Goal: Information Seeking & Learning: Learn about a topic

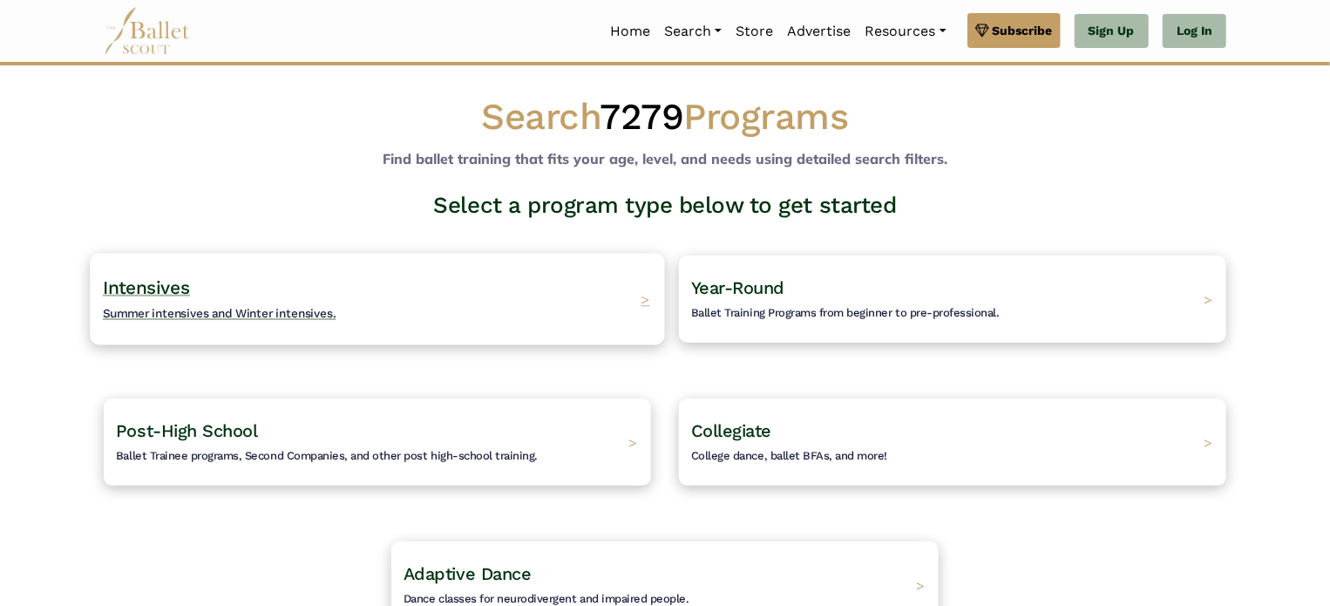
click at [177, 284] on span "Intensives" at bounding box center [146, 287] width 87 height 22
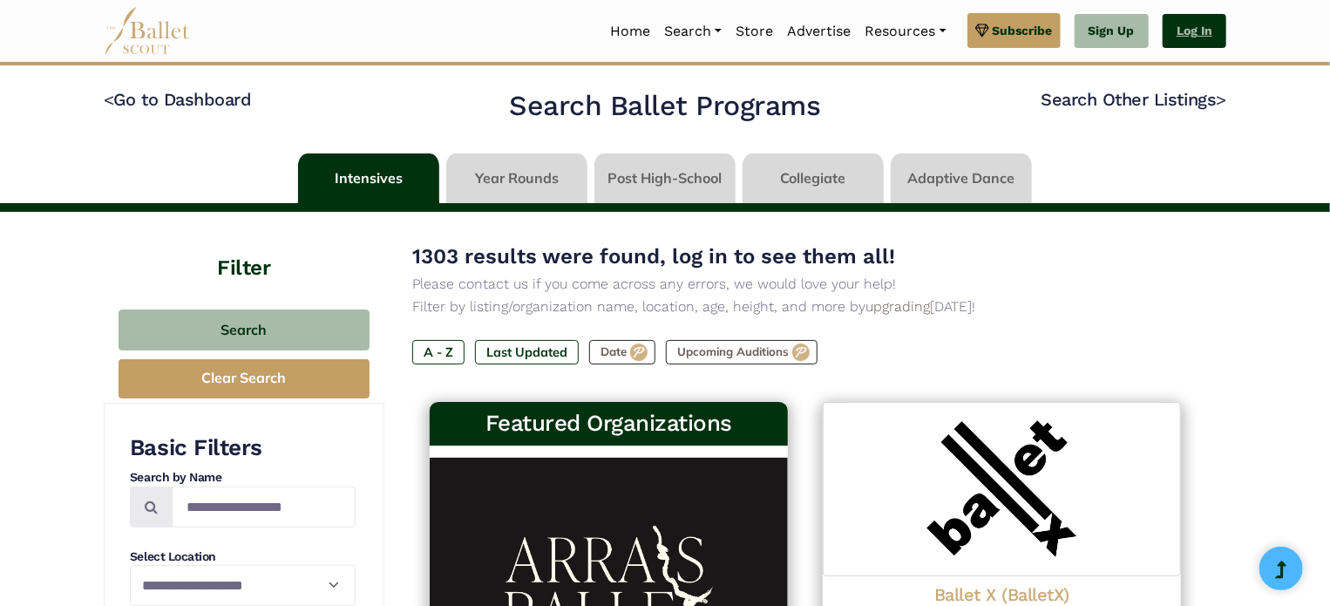
click at [1198, 20] on link "Log In" at bounding box center [1195, 31] width 64 height 35
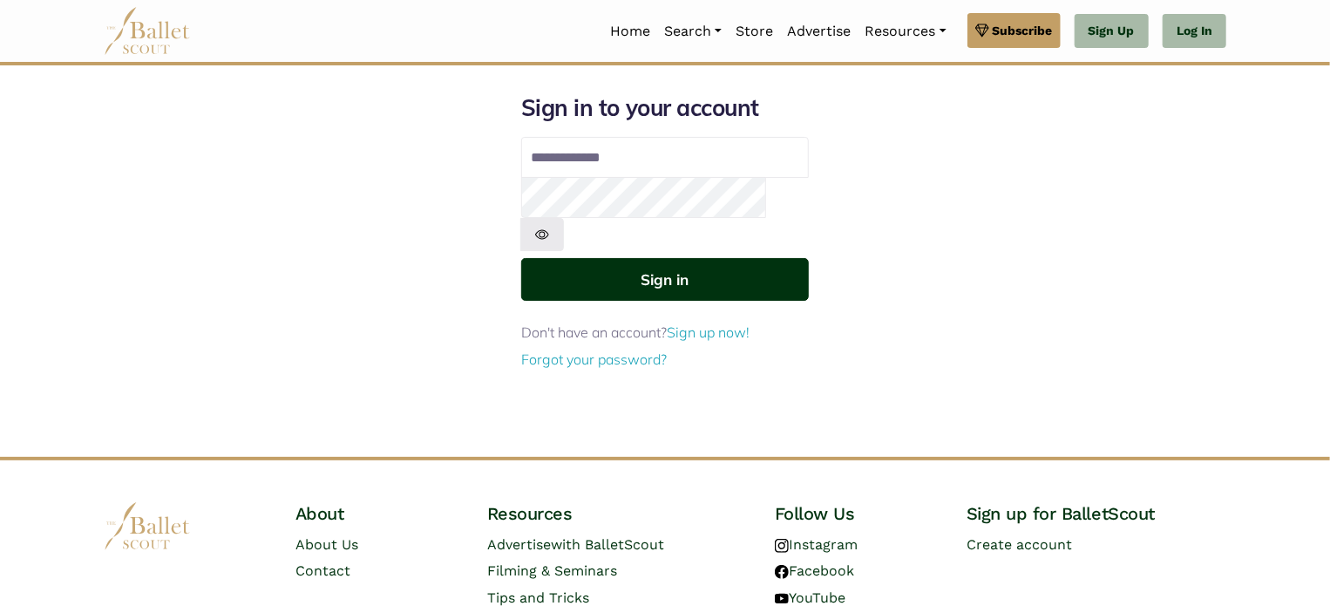
type input "**********"
click at [647, 258] on button "Sign in" at bounding box center [665, 279] width 288 height 43
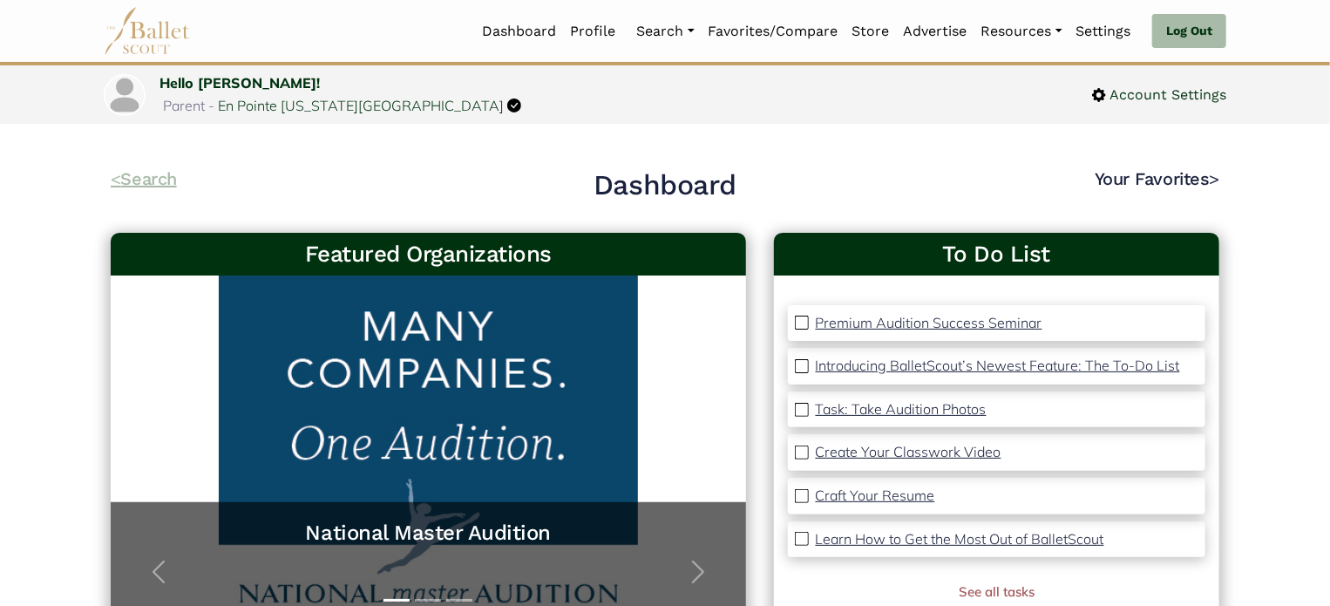
click at [171, 176] on link "< Search" at bounding box center [144, 178] width 66 height 21
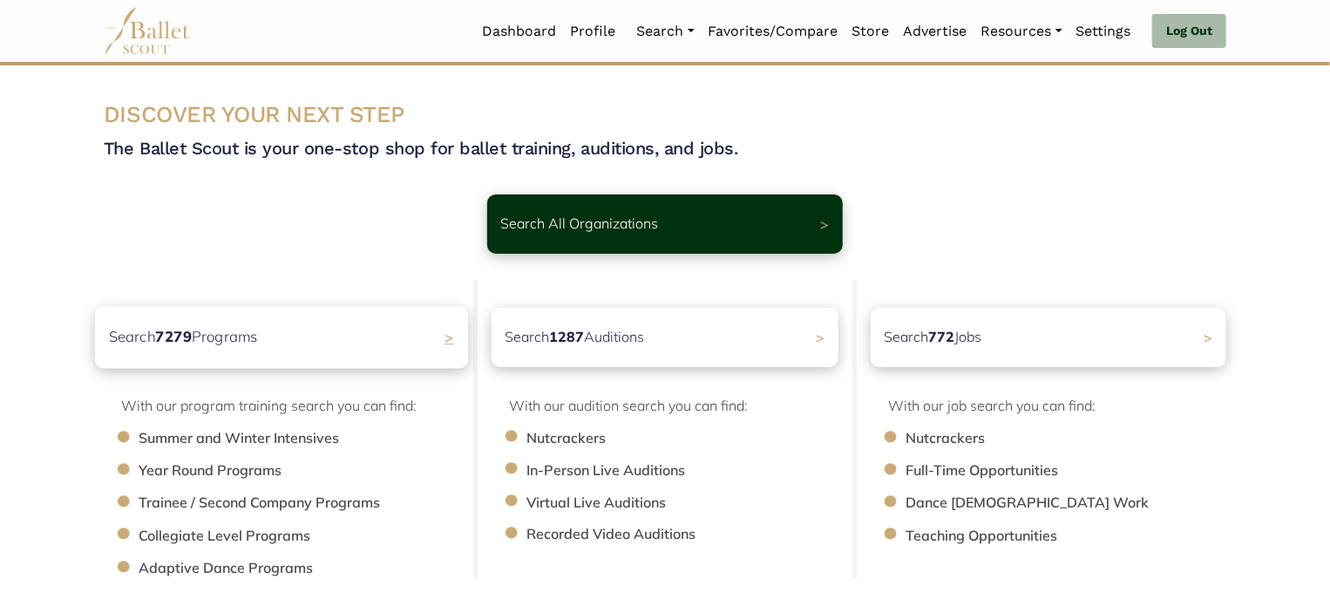
click at [230, 342] on p "Search 7279 Programs" at bounding box center [183, 337] width 149 height 24
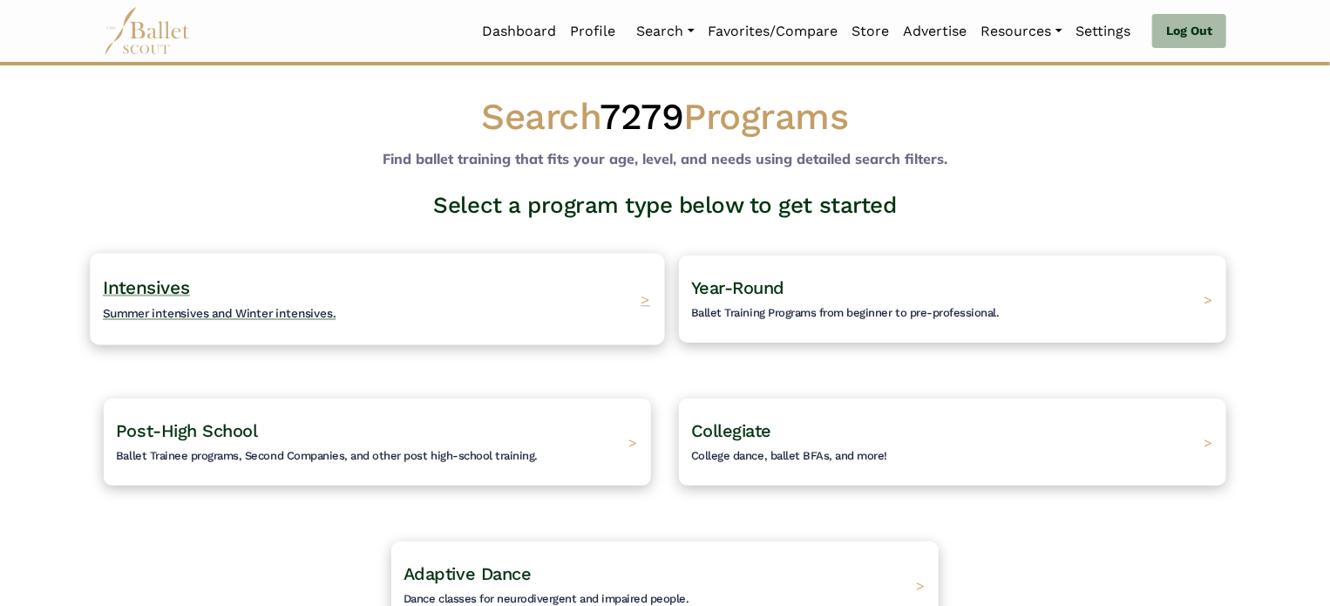
click at [242, 307] on span "Summer intensives and Winter intensives." at bounding box center [220, 313] width 234 height 14
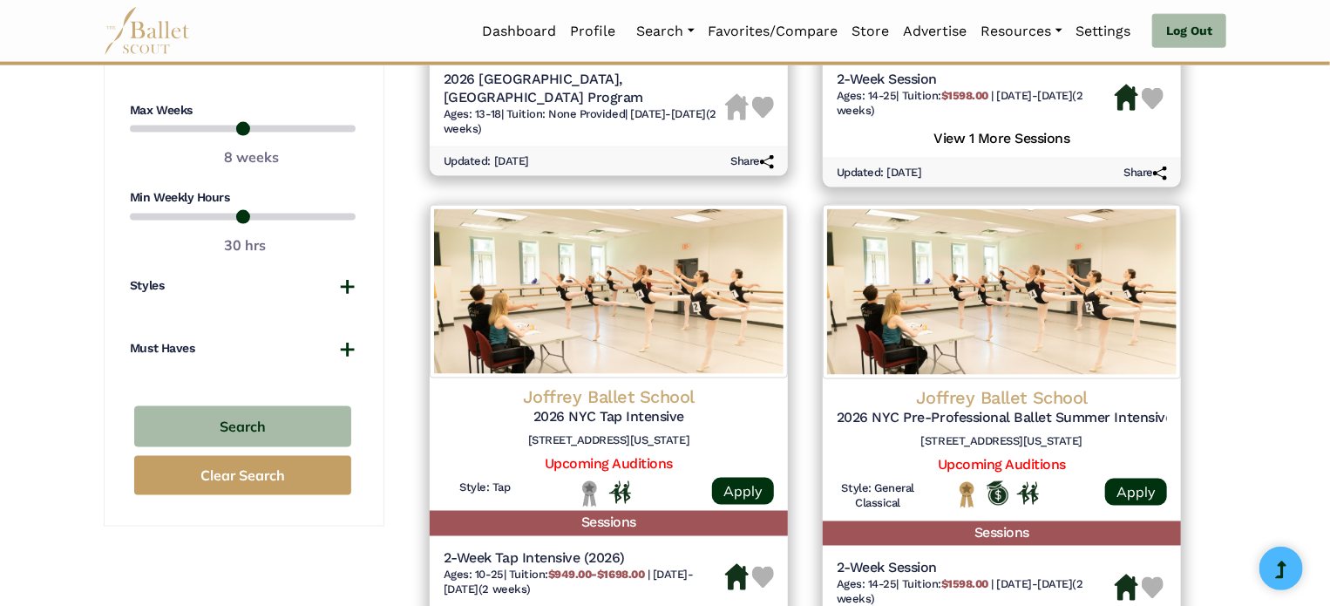
scroll to position [1186, 0]
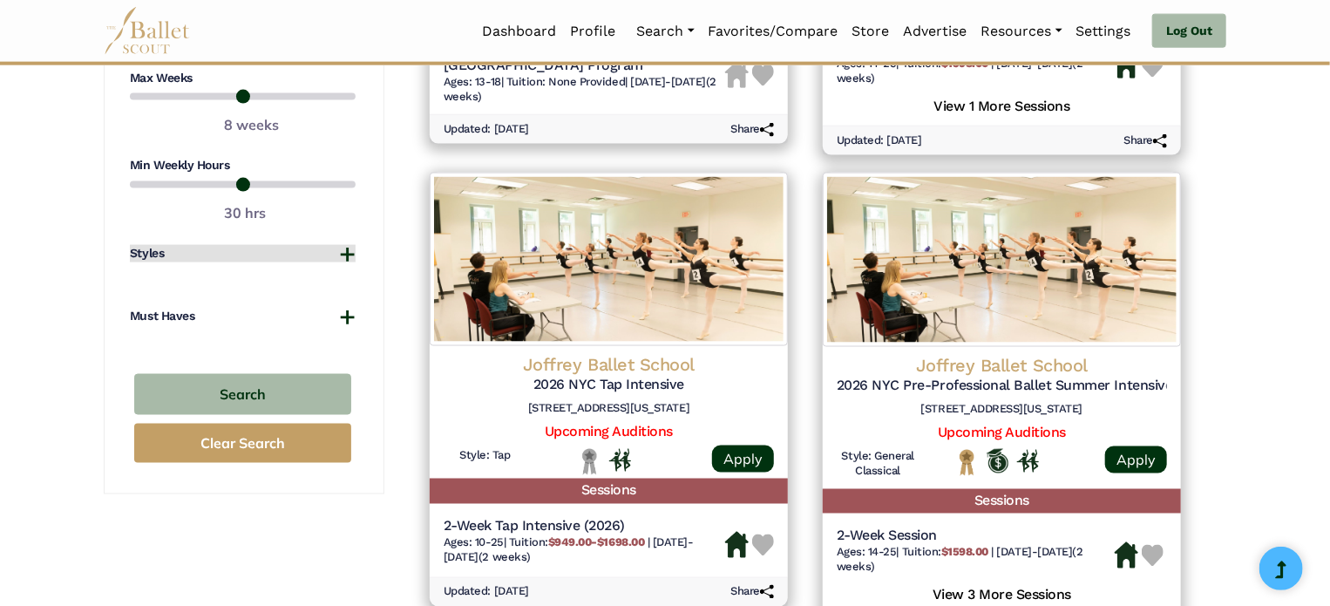
click at [345, 248] on button "Styles" at bounding box center [243, 253] width 226 height 17
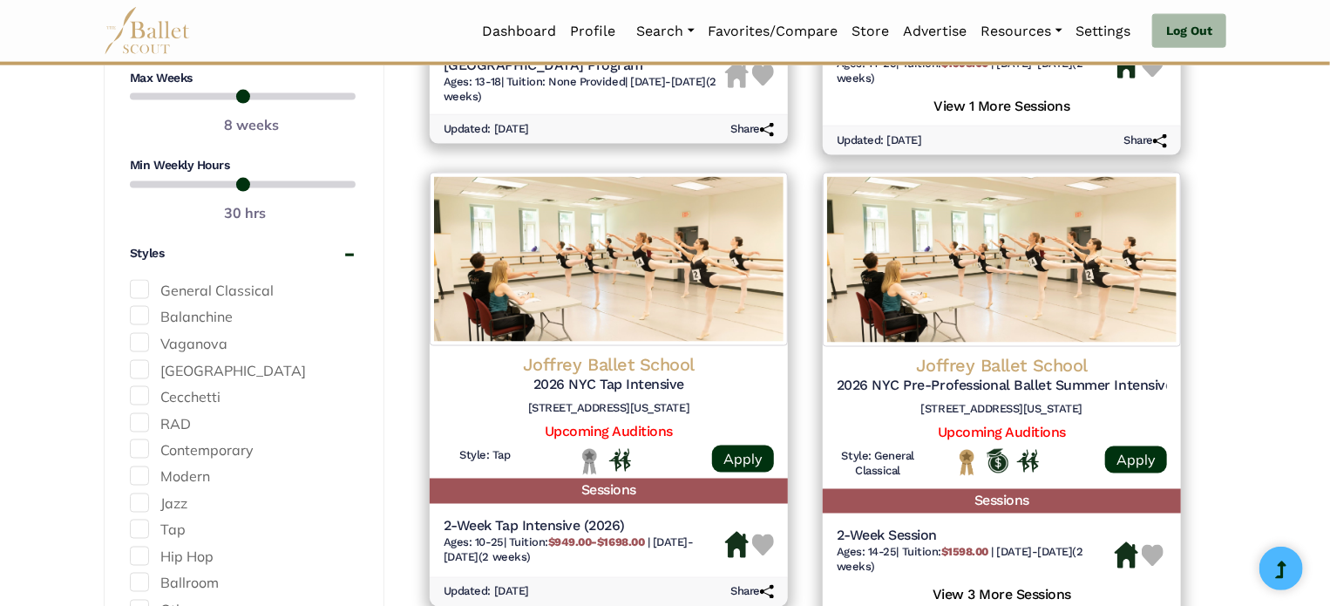
click at [144, 345] on span at bounding box center [139, 342] width 19 height 19
click at [50, 543] on div "**********" at bounding box center [665, 512] width 1330 height 2973
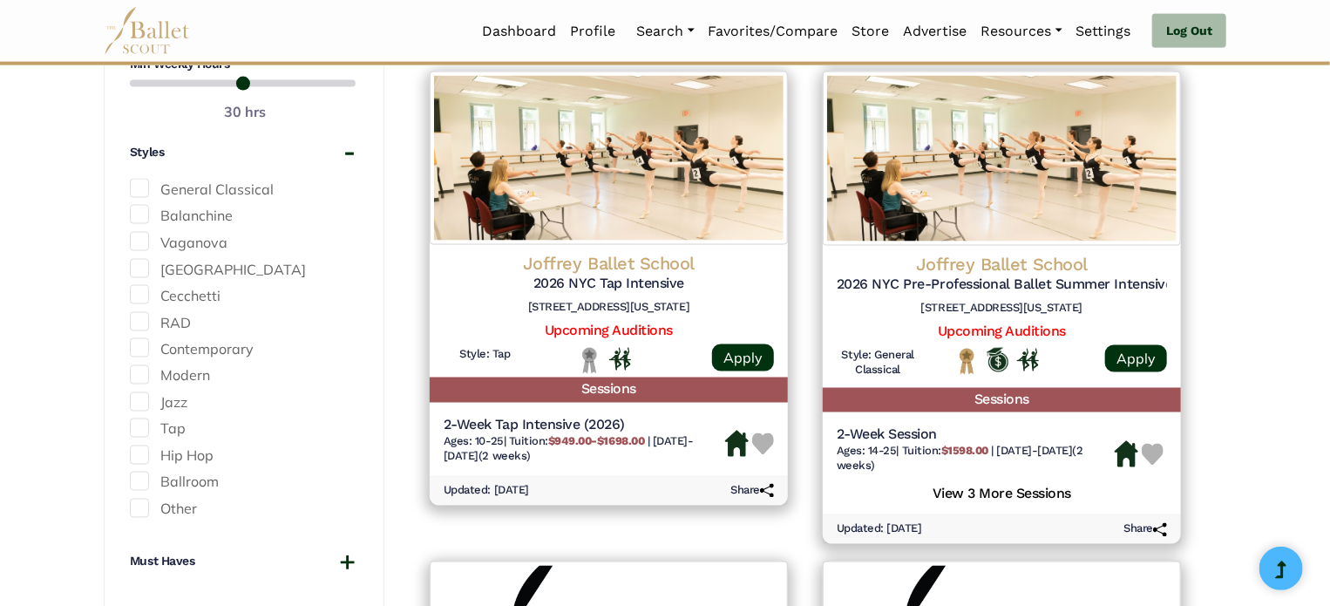
scroll to position [1290, 0]
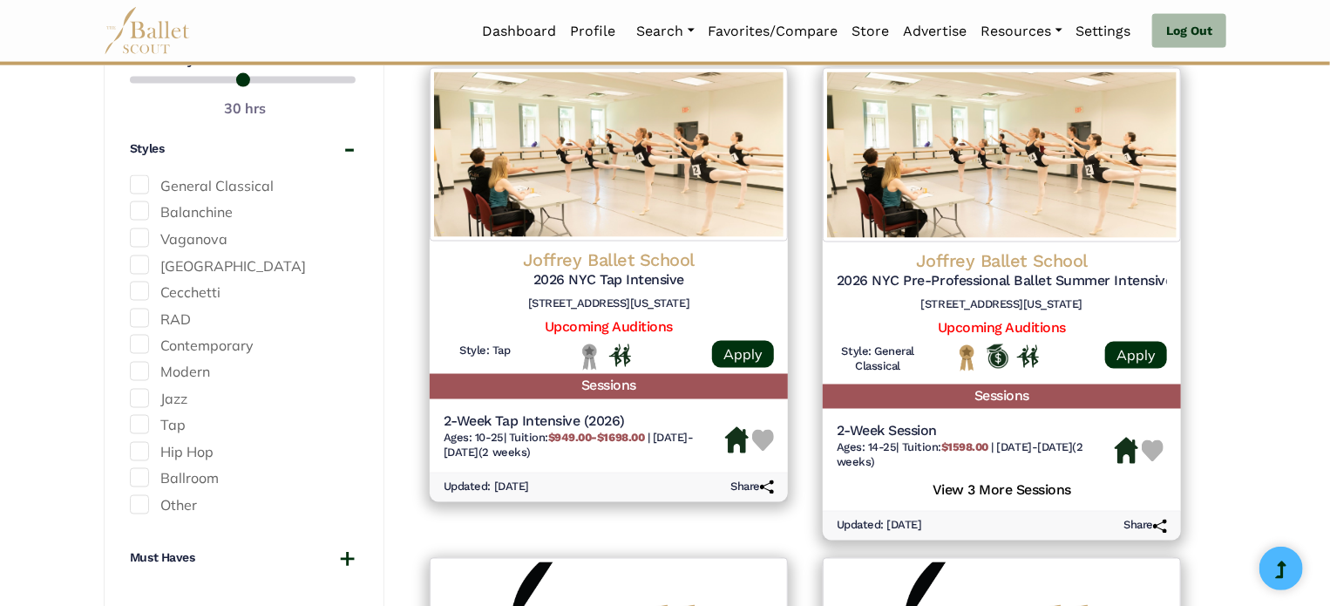
click at [139, 495] on span at bounding box center [139, 504] width 19 height 19
click at [49, 490] on div "**********" at bounding box center [665, 408] width 1330 height 2973
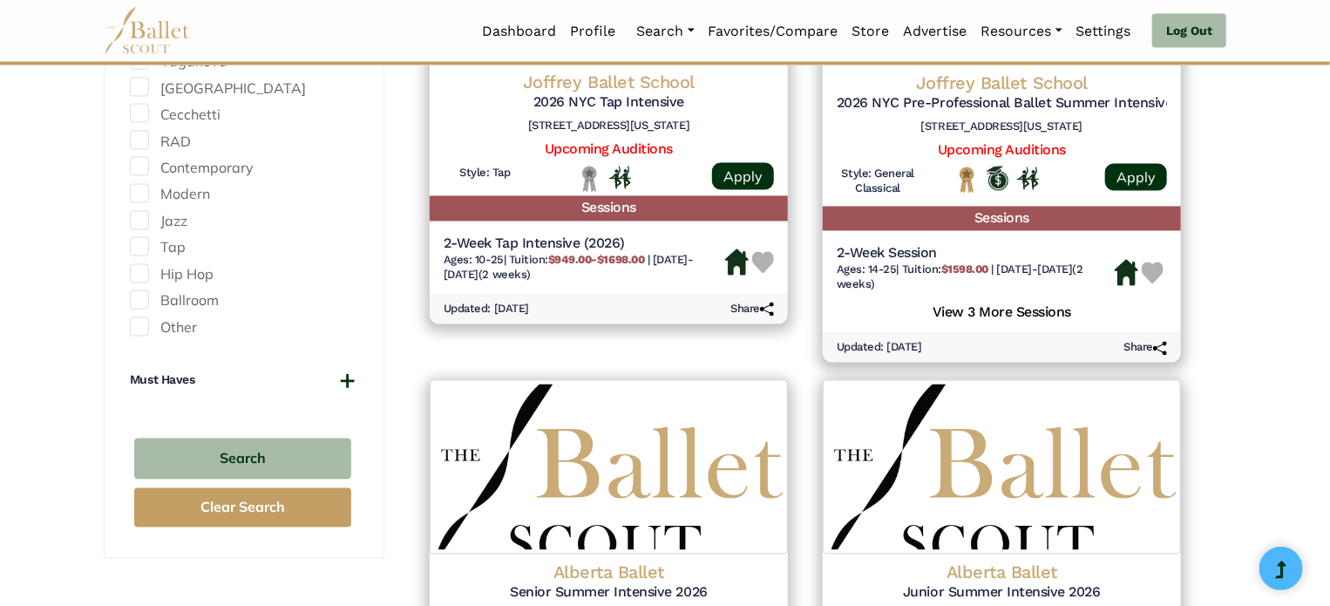
scroll to position [1499, 0]
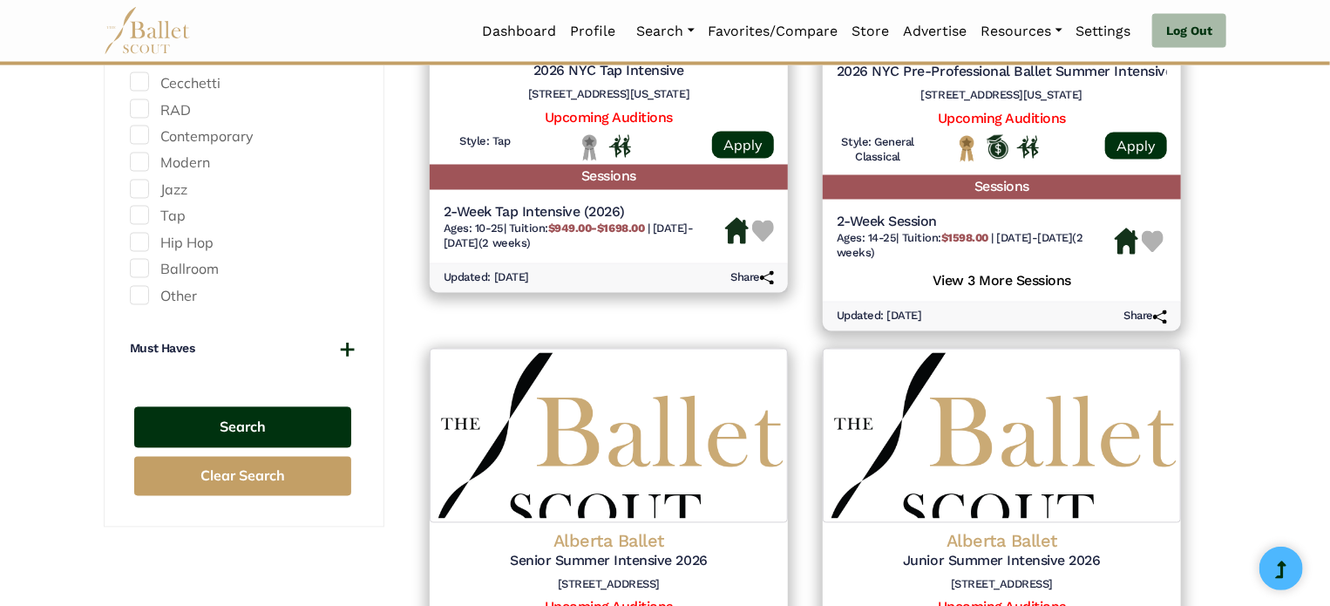
click at [220, 423] on button "Search" at bounding box center [242, 427] width 217 height 41
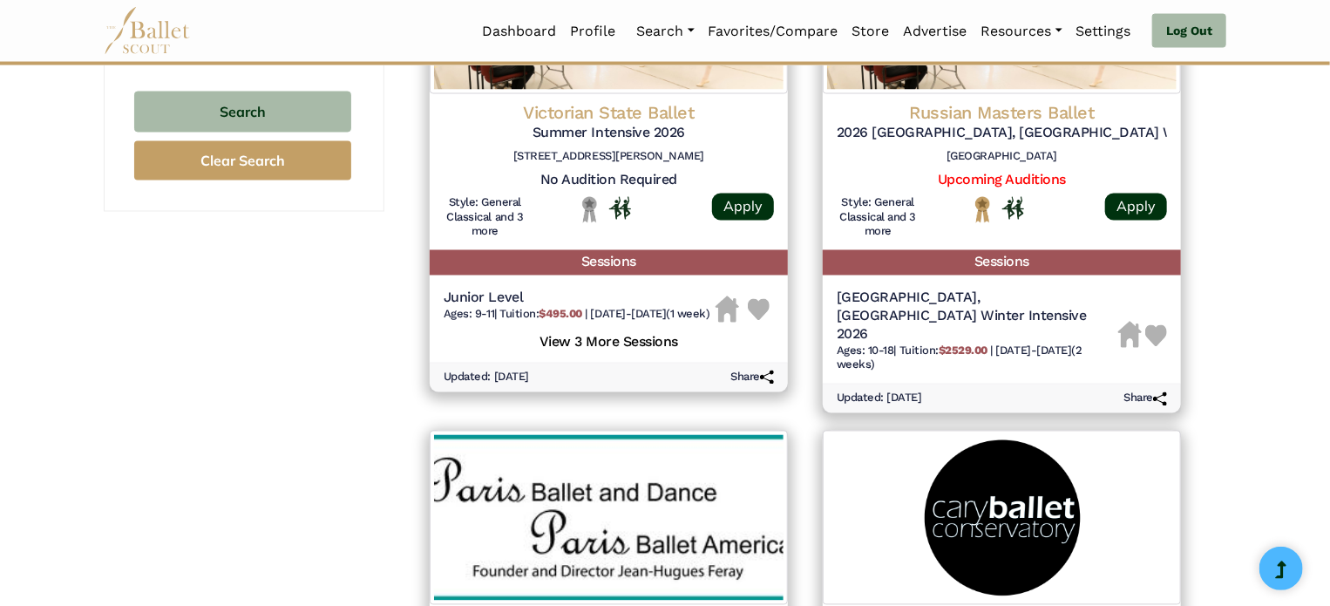
scroll to position [1460, 0]
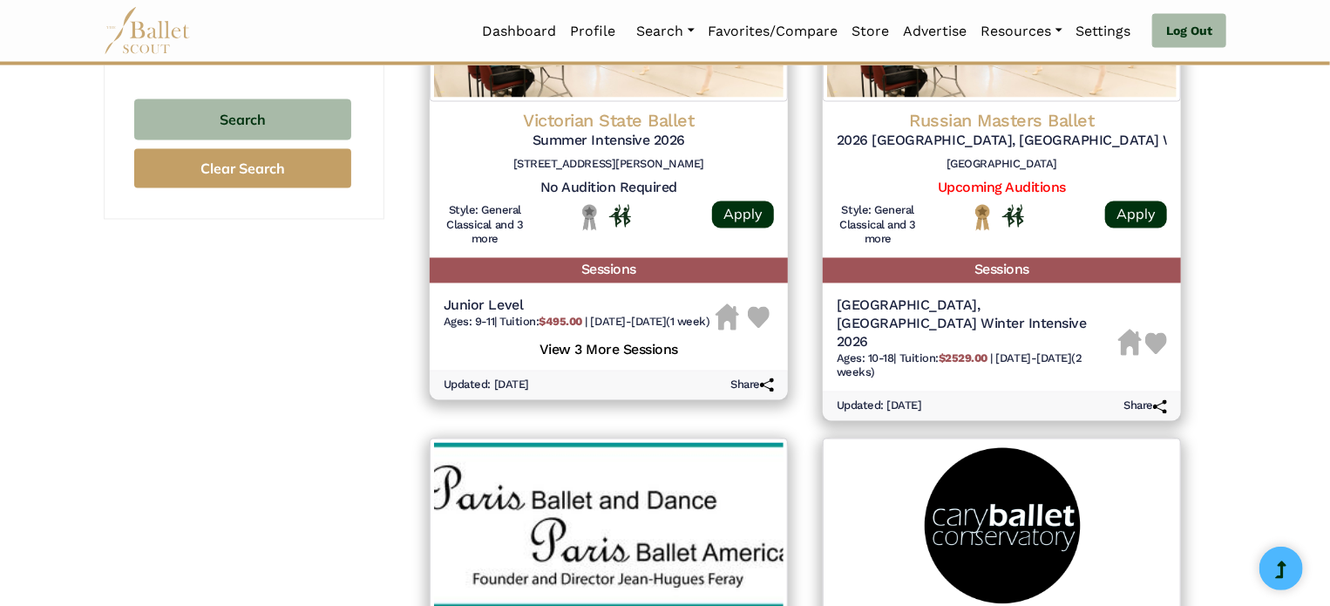
click at [1328, 301] on div "**********" at bounding box center [665, 248] width 1330 height 2992
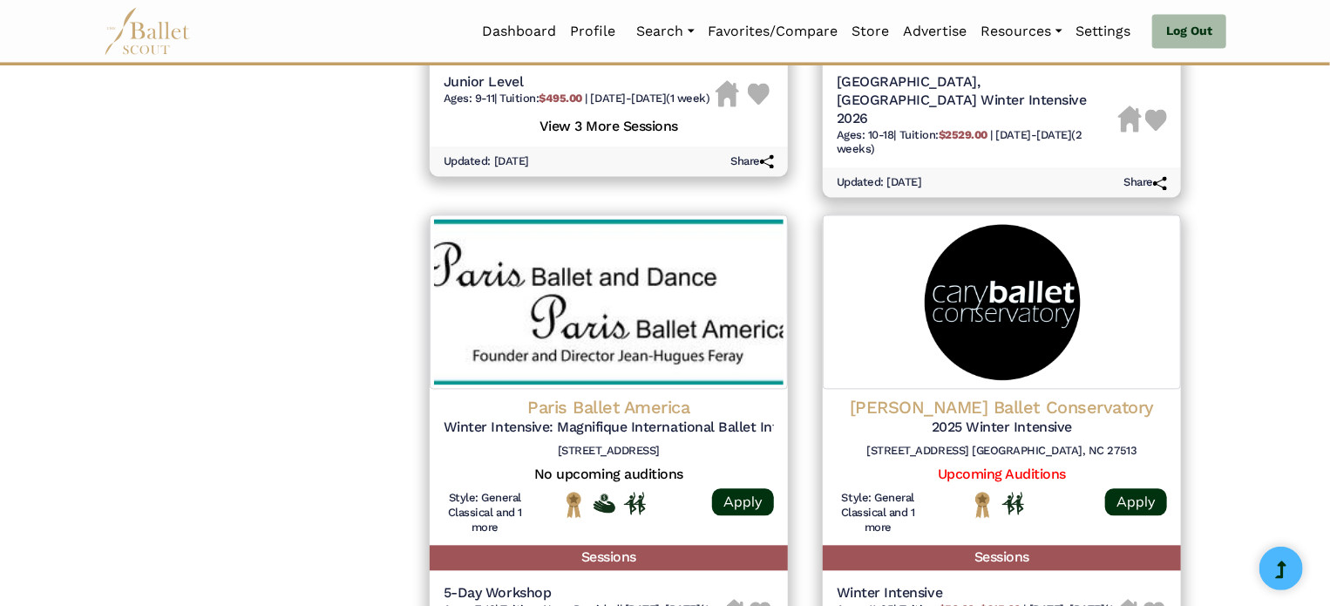
scroll to position [1790, 0]
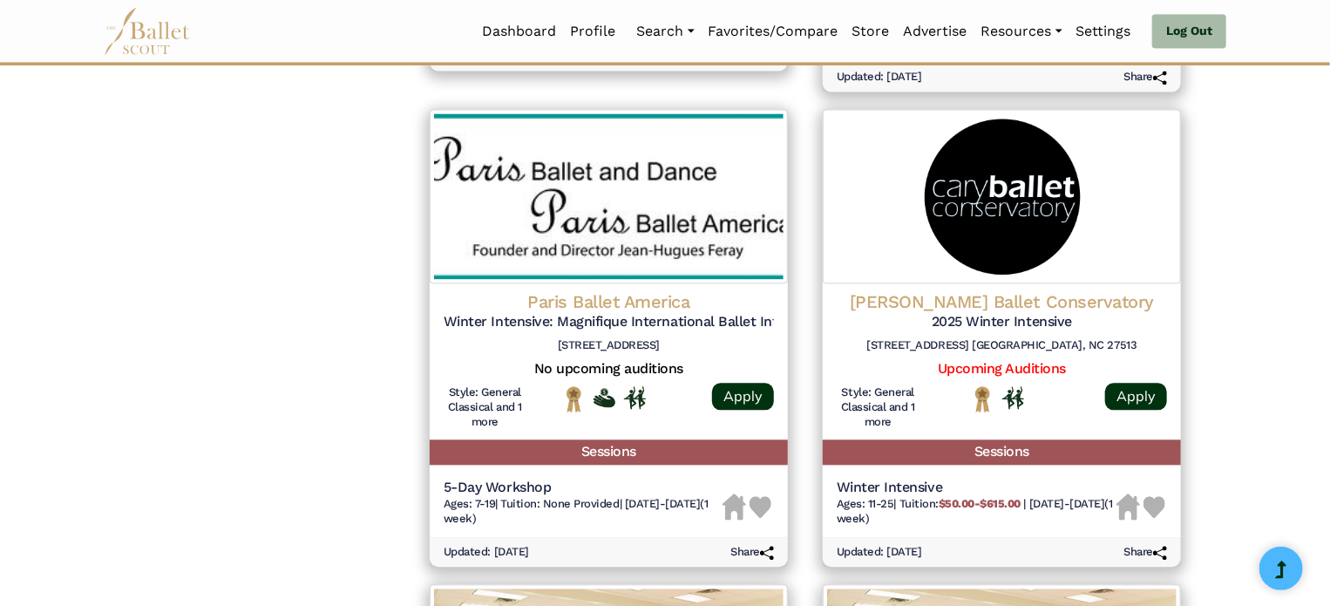
drag, startPoint x: 1301, startPoint y: 384, endPoint x: 1335, endPoint y: 418, distance: 48.7
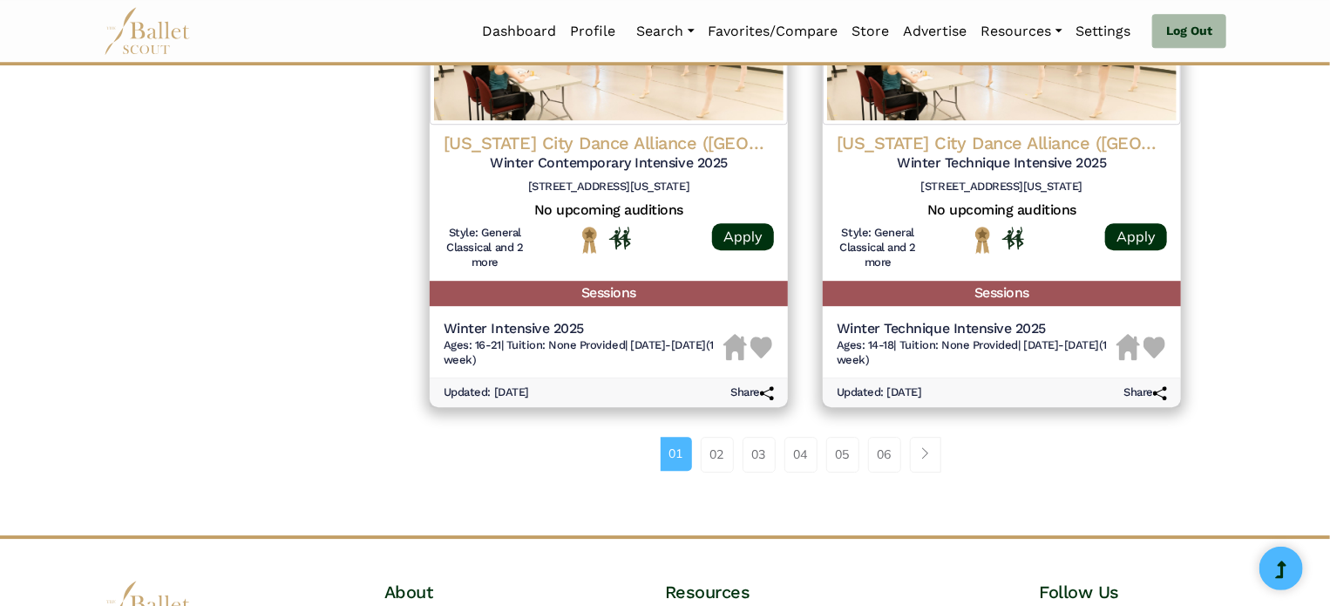
scroll to position [2577, 0]
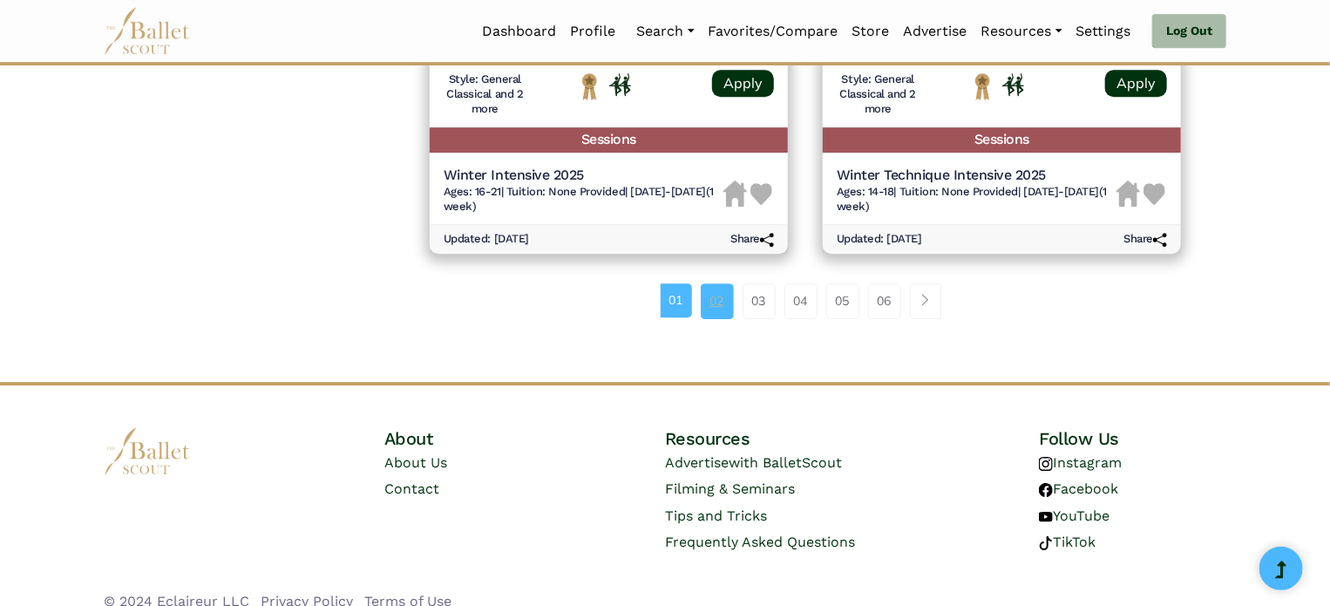
click at [716, 283] on link "02" at bounding box center [717, 300] width 33 height 35
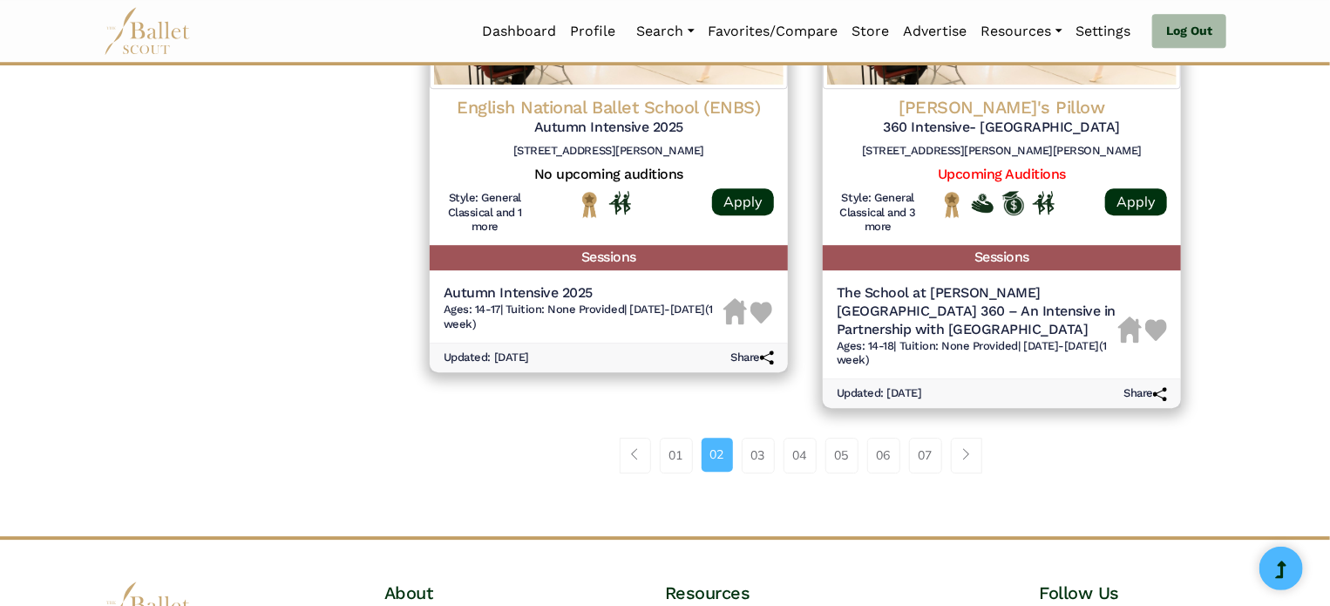
scroll to position [2433, 0]
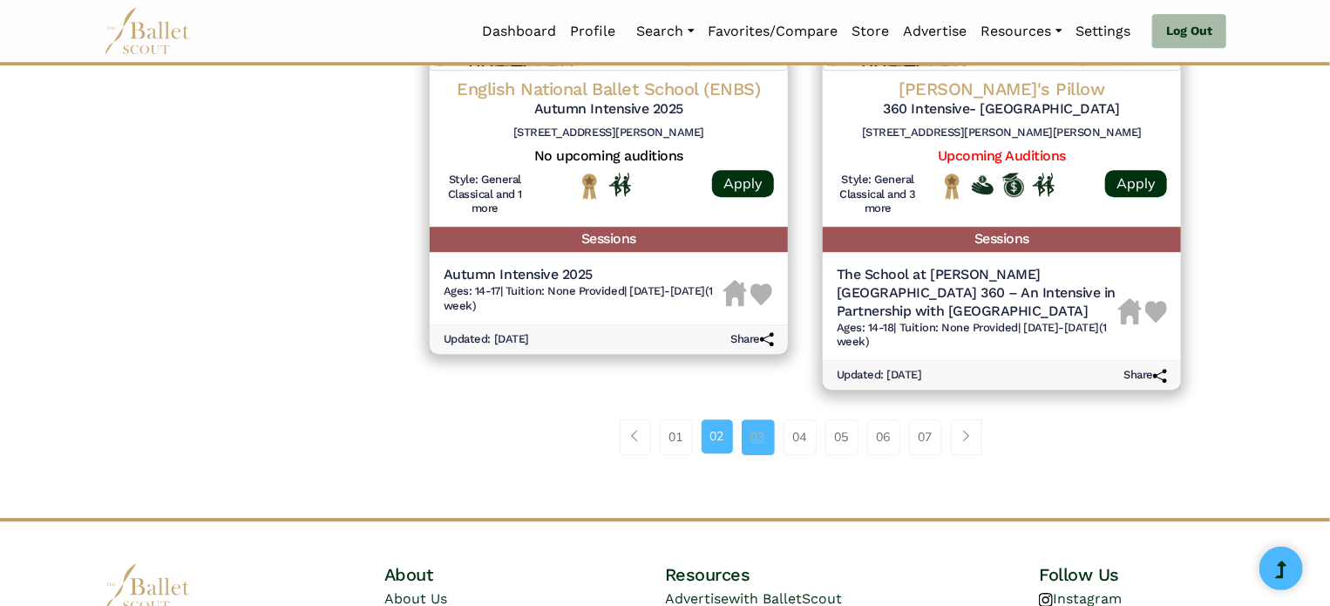
click at [760, 449] on link "03" at bounding box center [758, 436] width 33 height 35
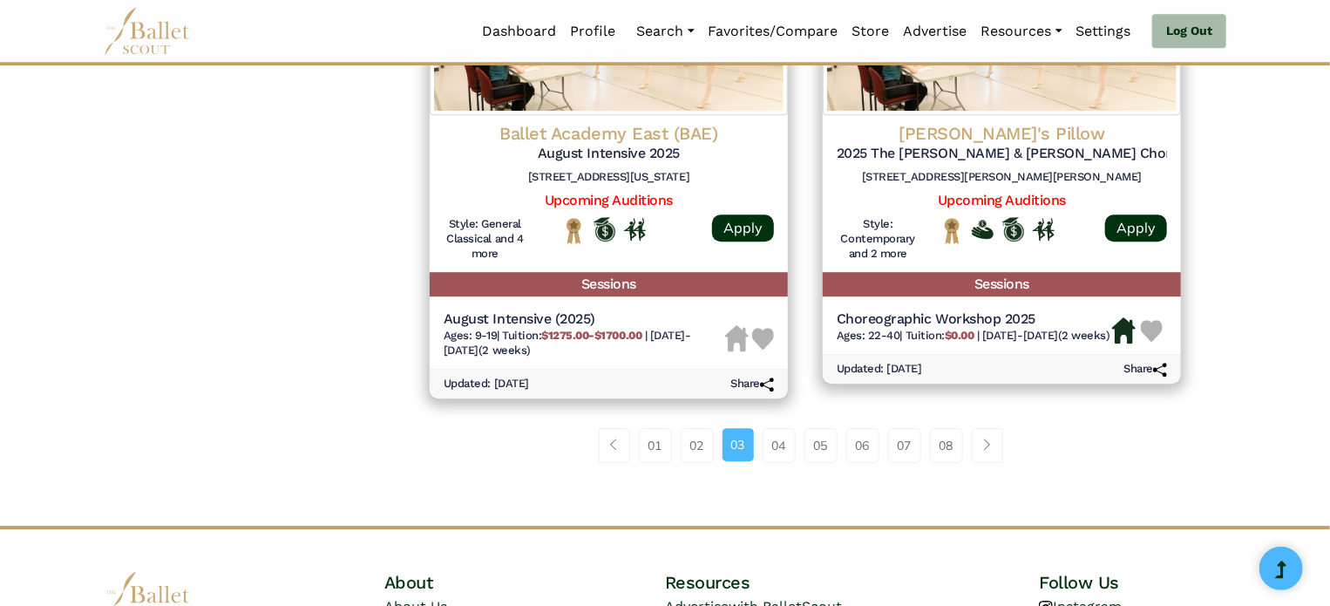
scroll to position [2377, 0]
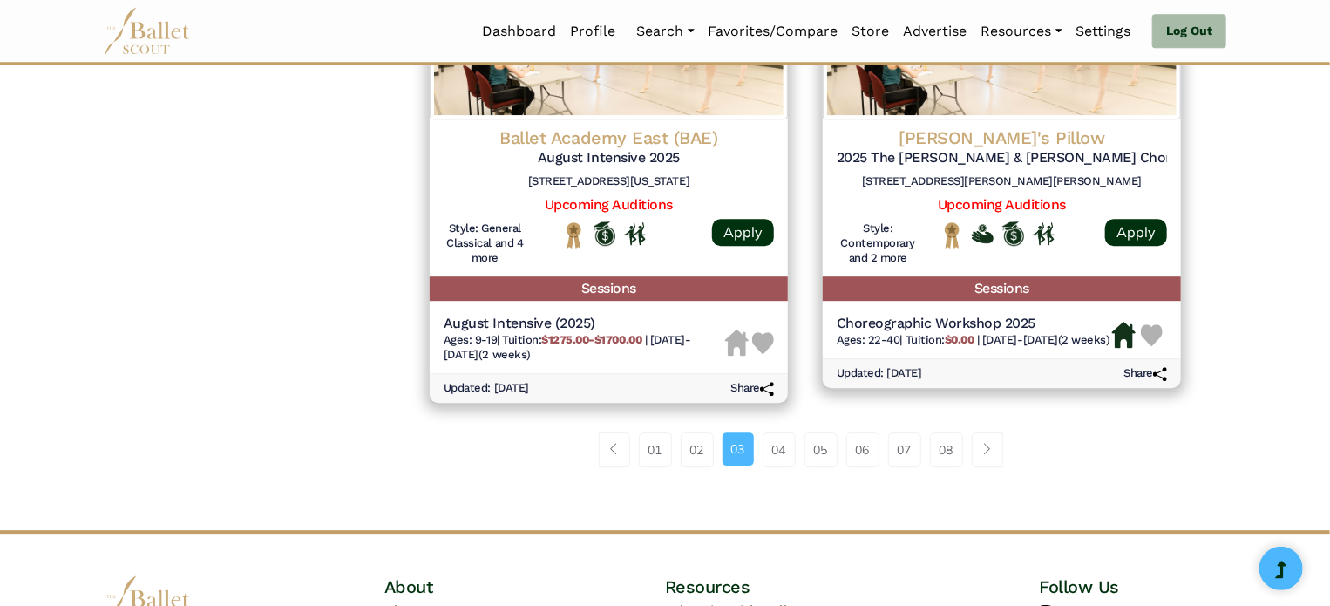
click at [785, 455] on link "04" at bounding box center [779, 449] width 33 height 35
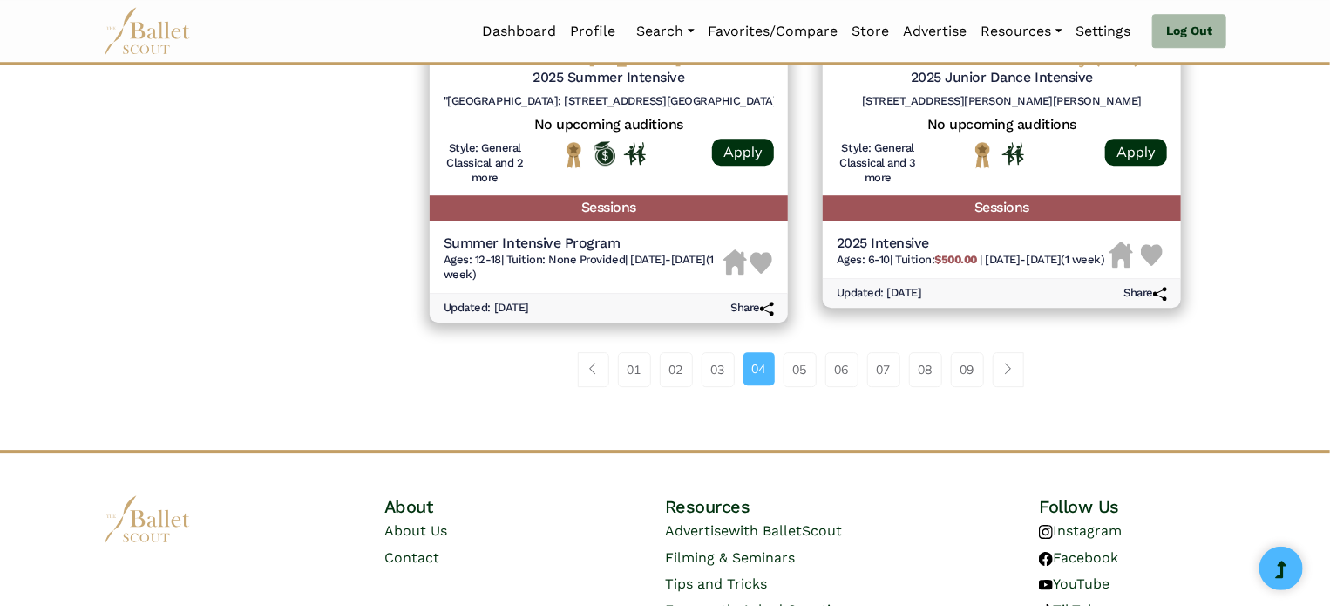
scroll to position [2478, 0]
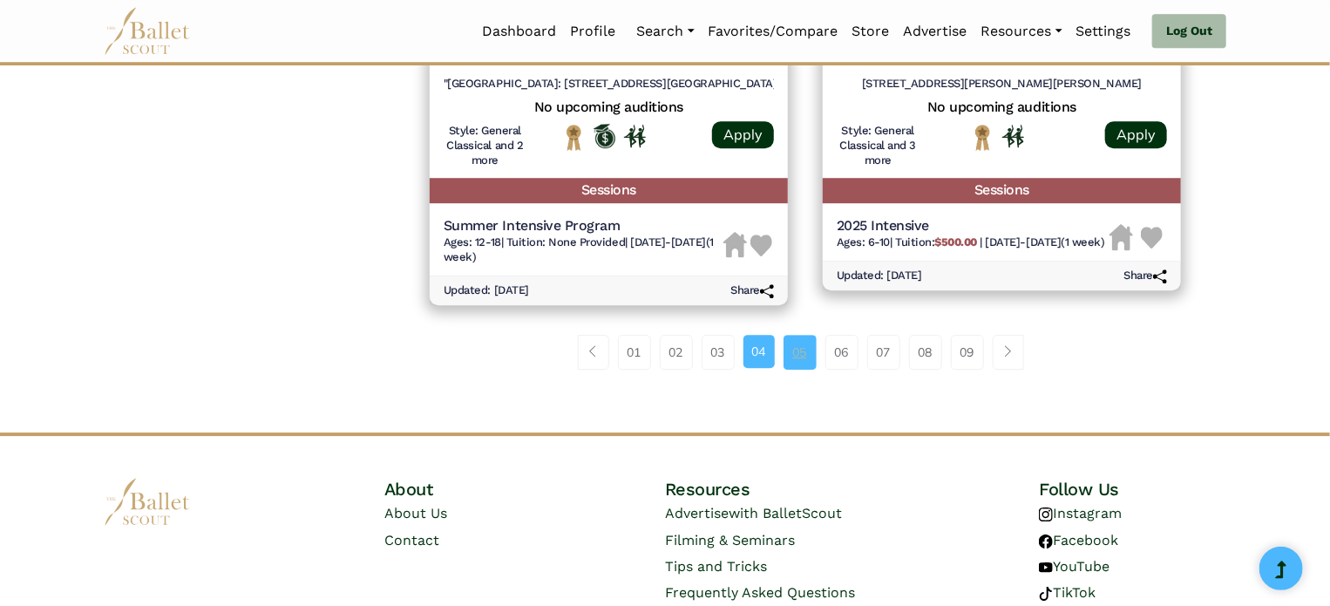
click at [796, 368] on link "05" at bounding box center [800, 352] width 33 height 35
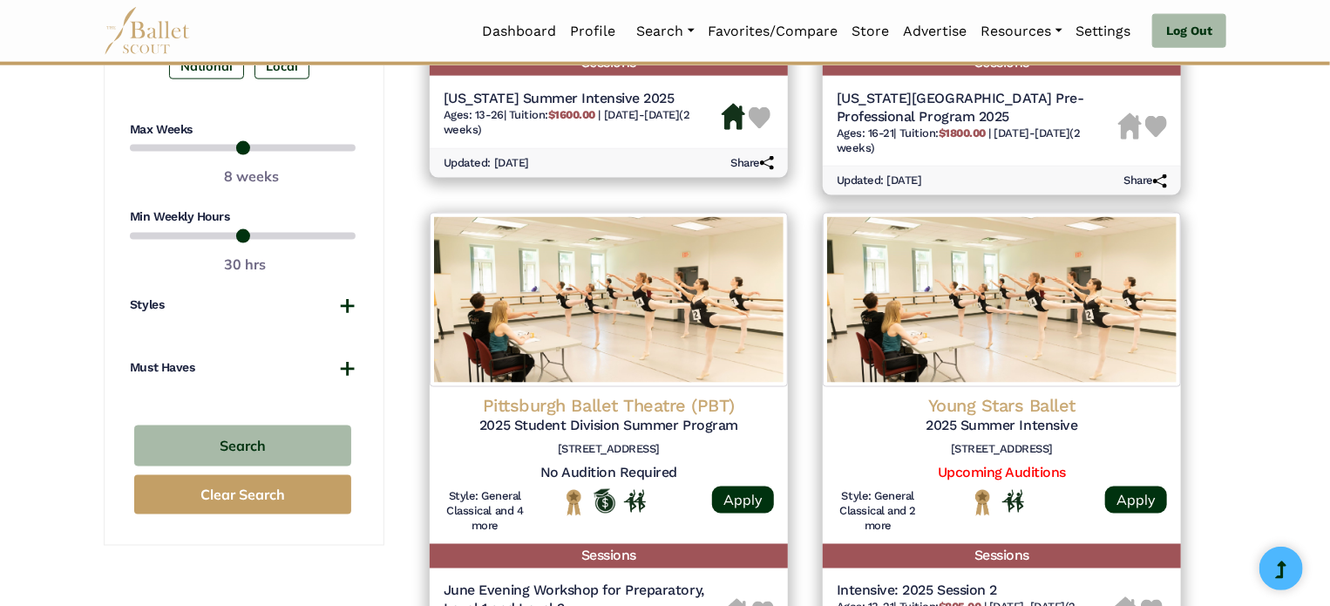
scroll to position [1145, 0]
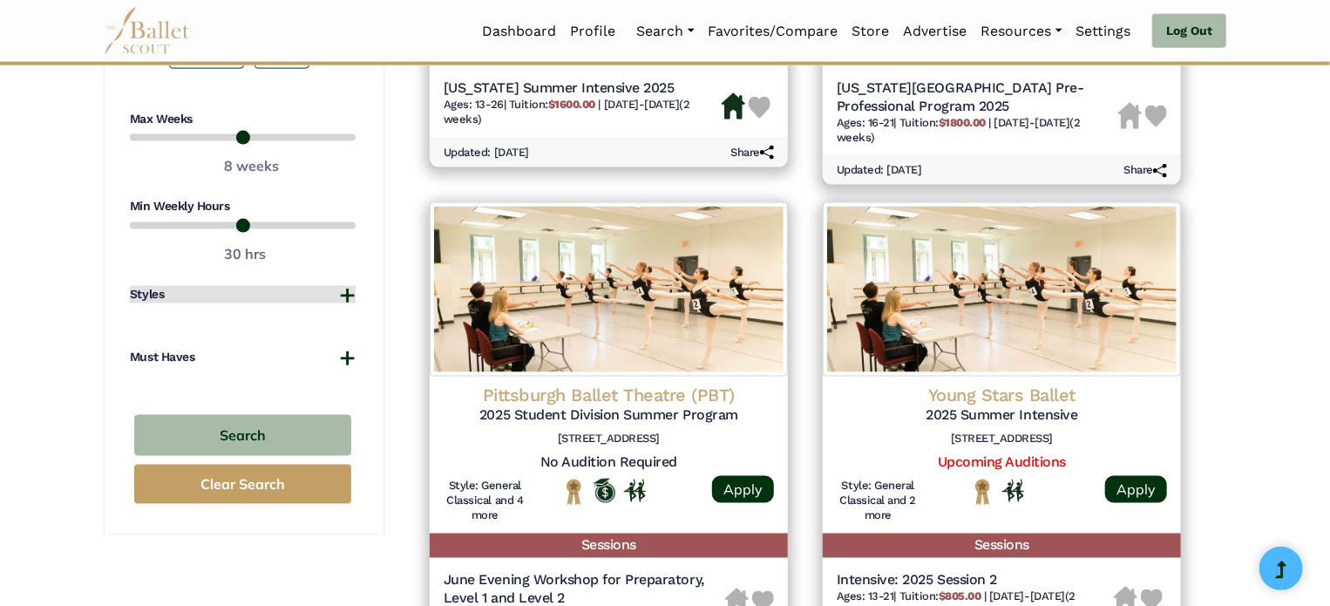
click at [336, 296] on button "Styles" at bounding box center [243, 294] width 226 height 17
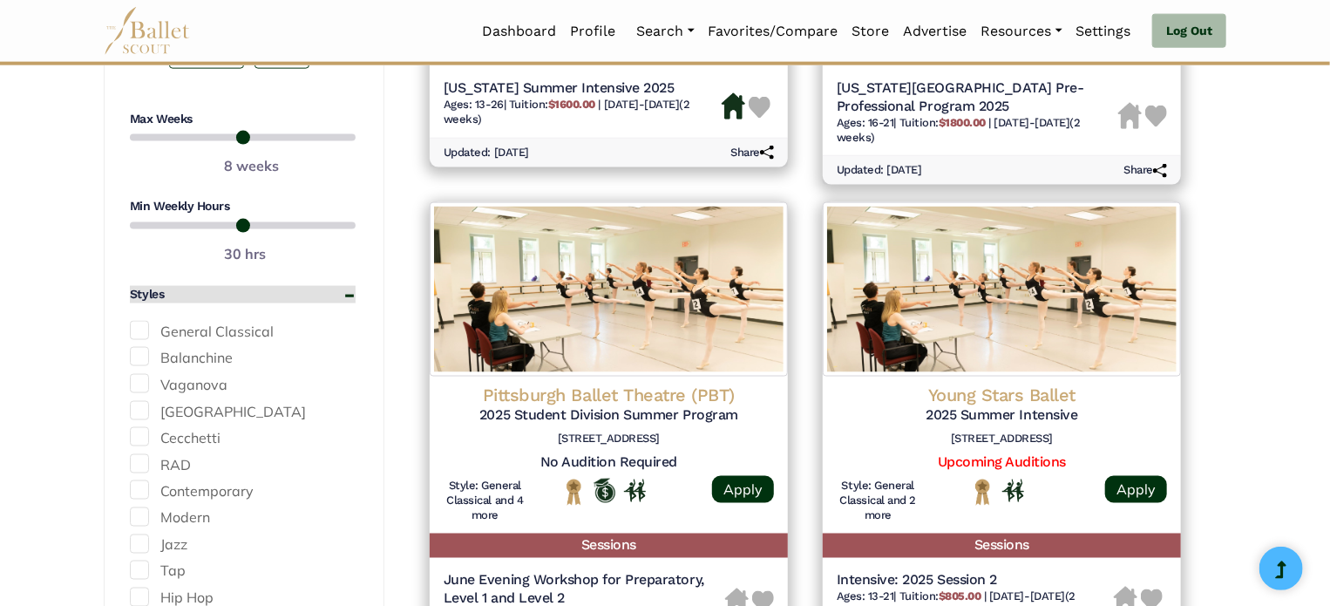
click at [336, 296] on button "Styles" at bounding box center [243, 294] width 226 height 17
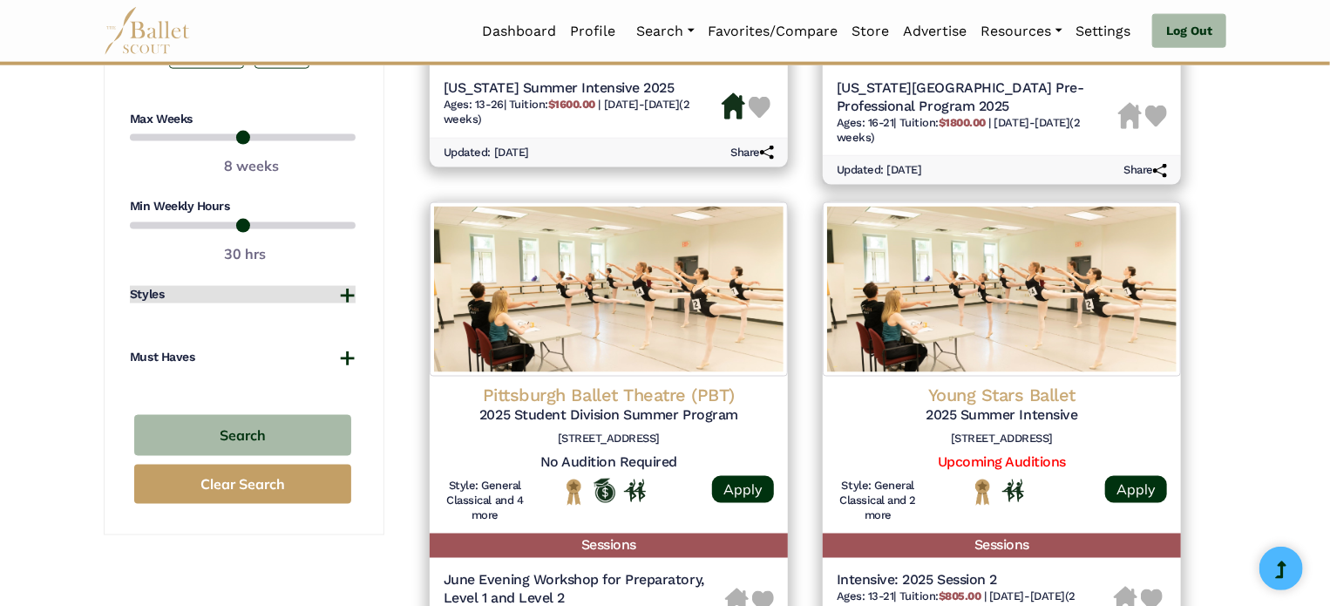
click at [342, 293] on button "Styles" at bounding box center [243, 294] width 226 height 17
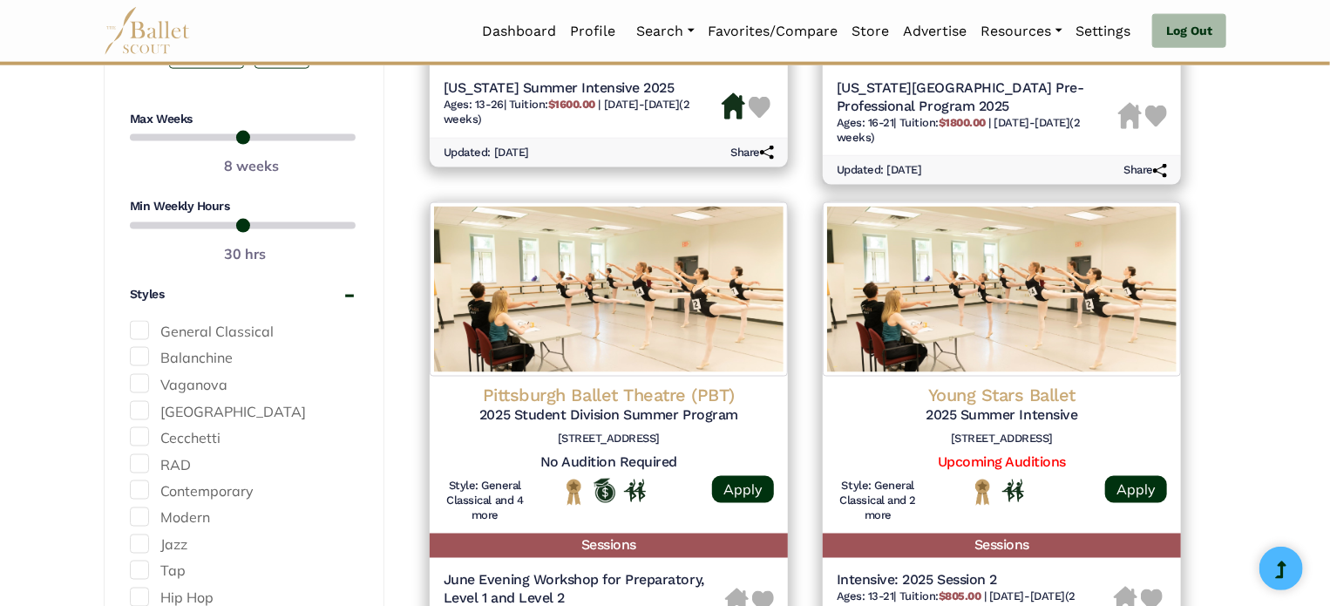
click at [99, 390] on div "**********" at bounding box center [665, 449] width 1151 height 2764
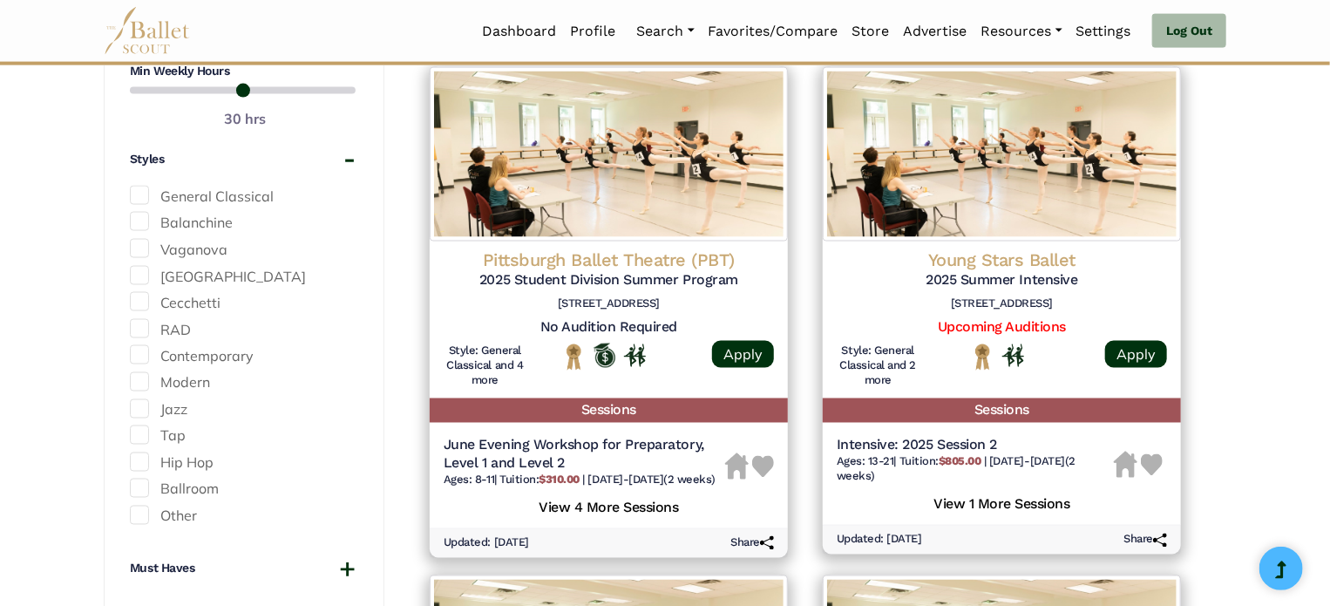
scroll to position [1284, 0]
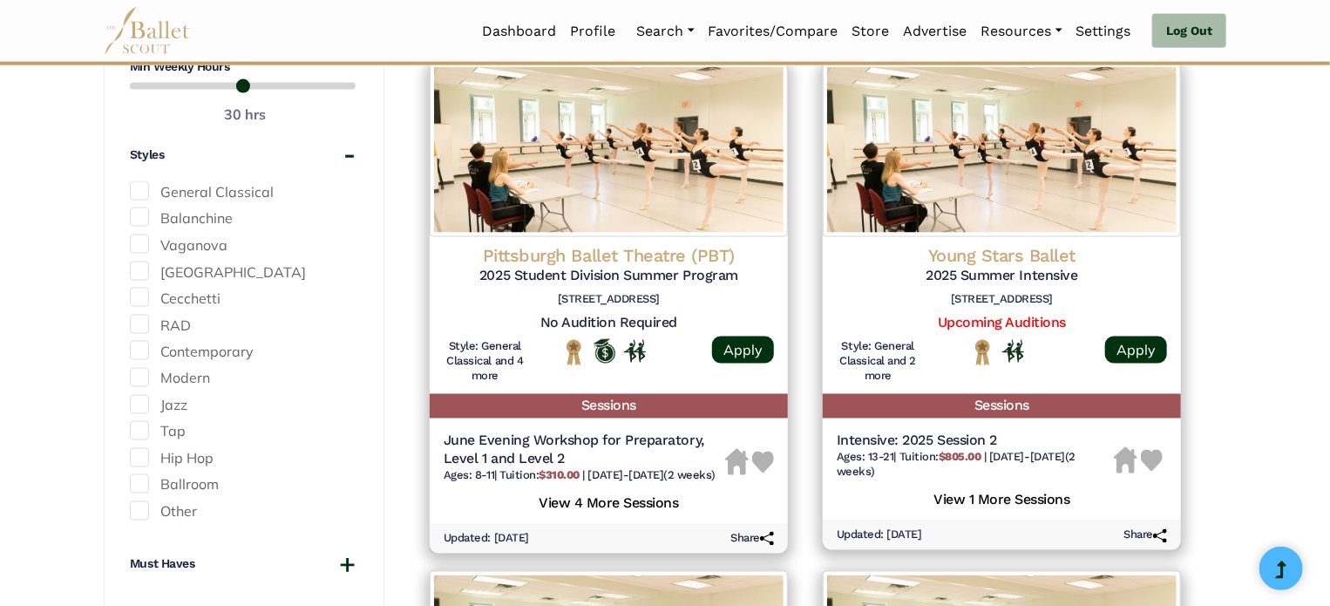
click at [153, 501] on label "Other" at bounding box center [243, 512] width 226 height 23
click at [24, 481] on div "**********" at bounding box center [665, 433] width 1330 height 3010
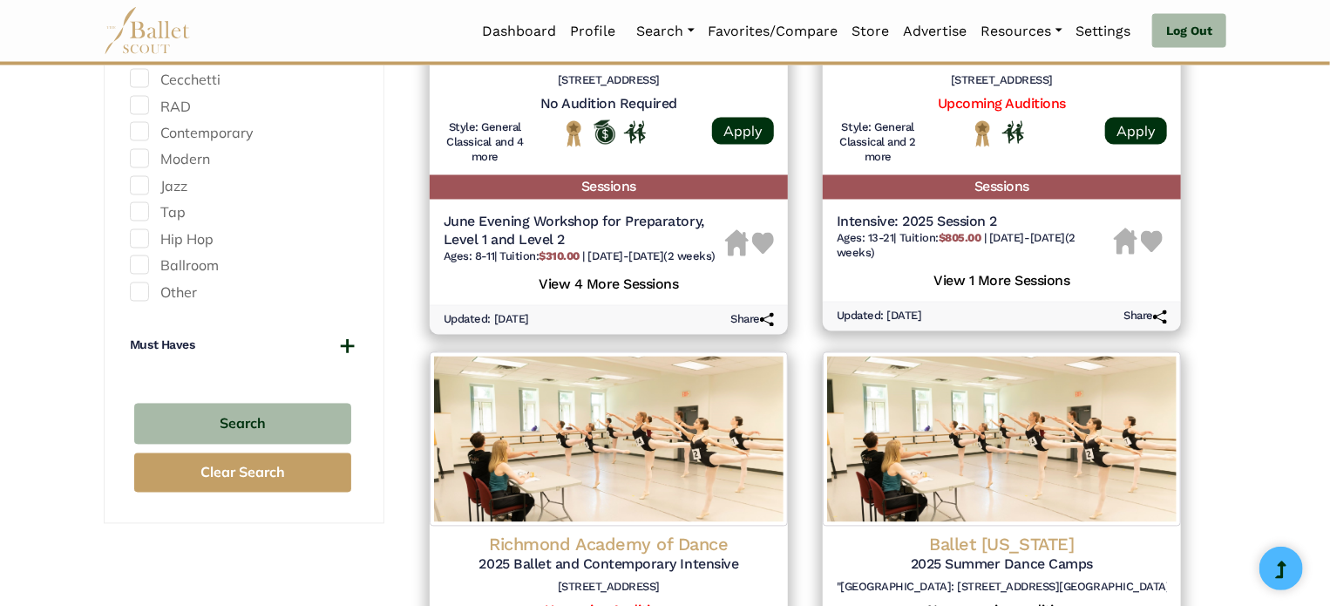
scroll to position [1528, 0]
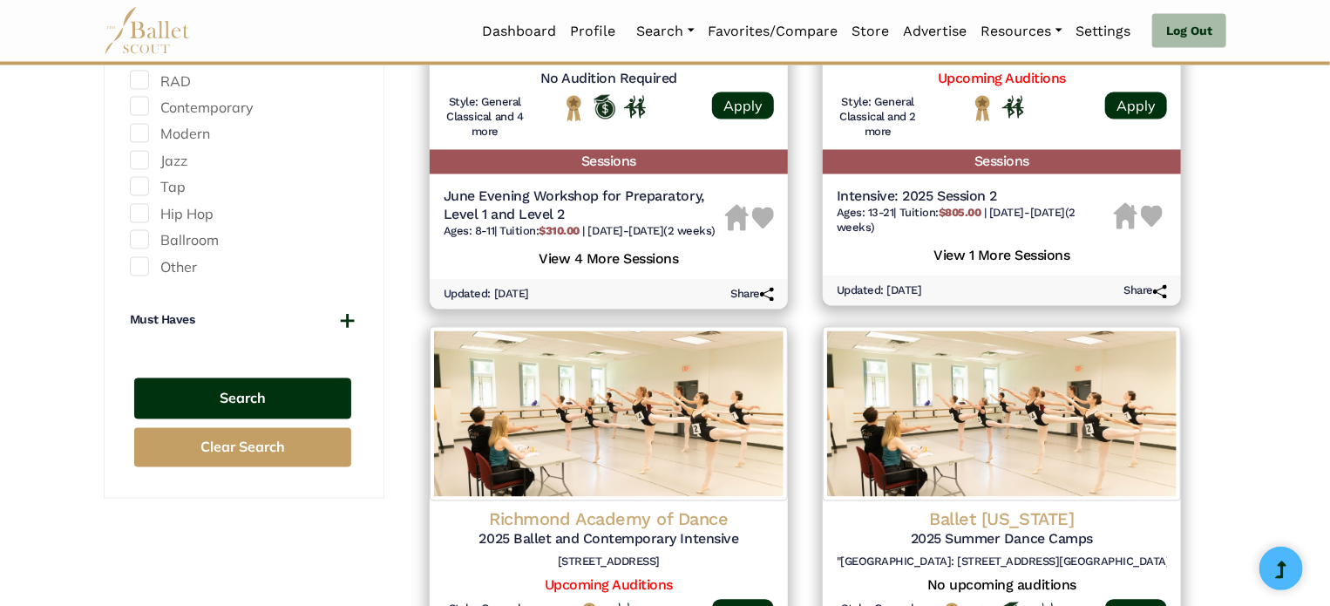
click at [244, 378] on button "Search" at bounding box center [242, 398] width 217 height 41
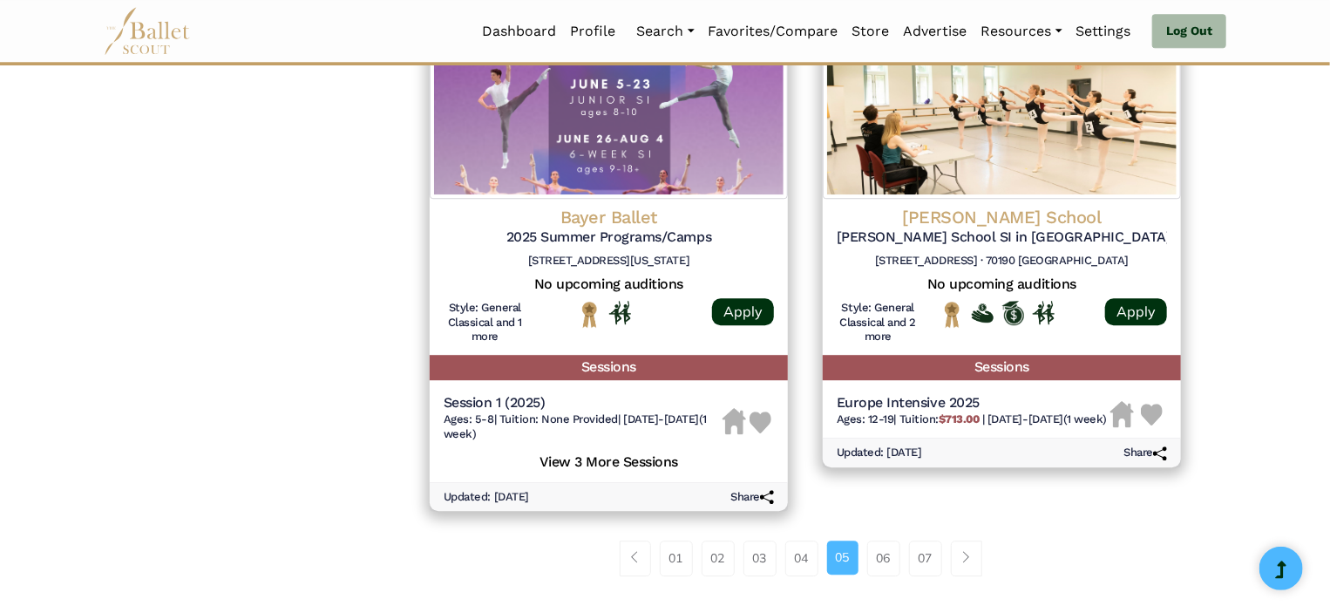
scroll to position [2309, 0]
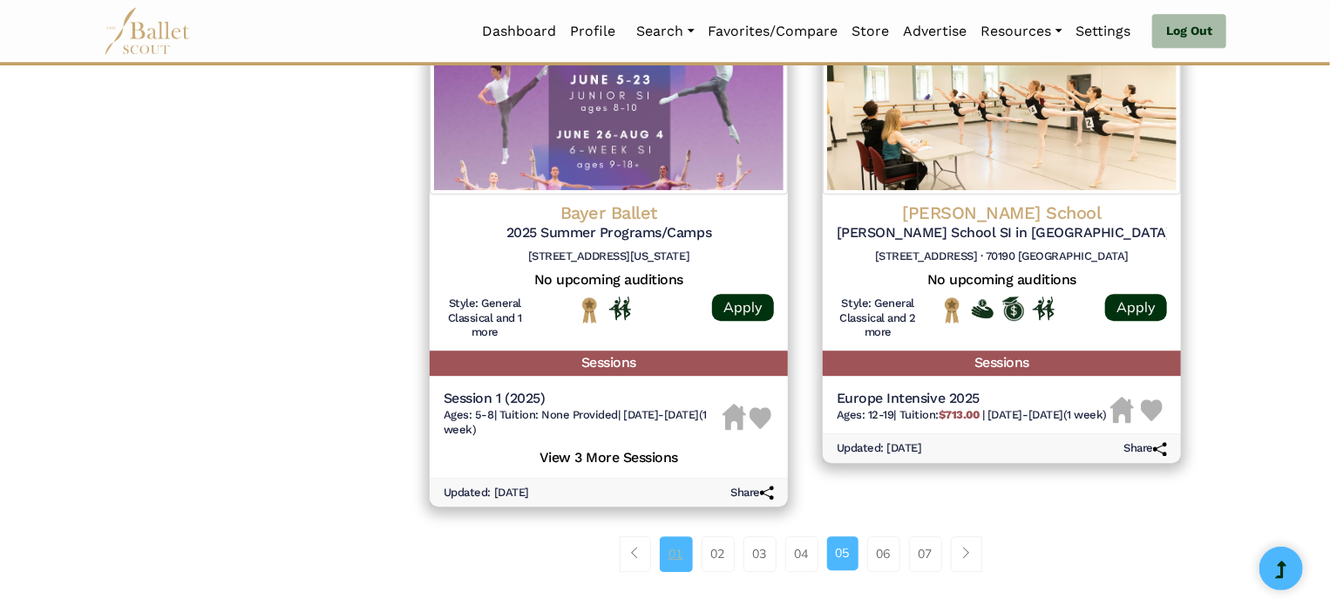
click at [683, 554] on link "01" at bounding box center [676, 553] width 33 height 35
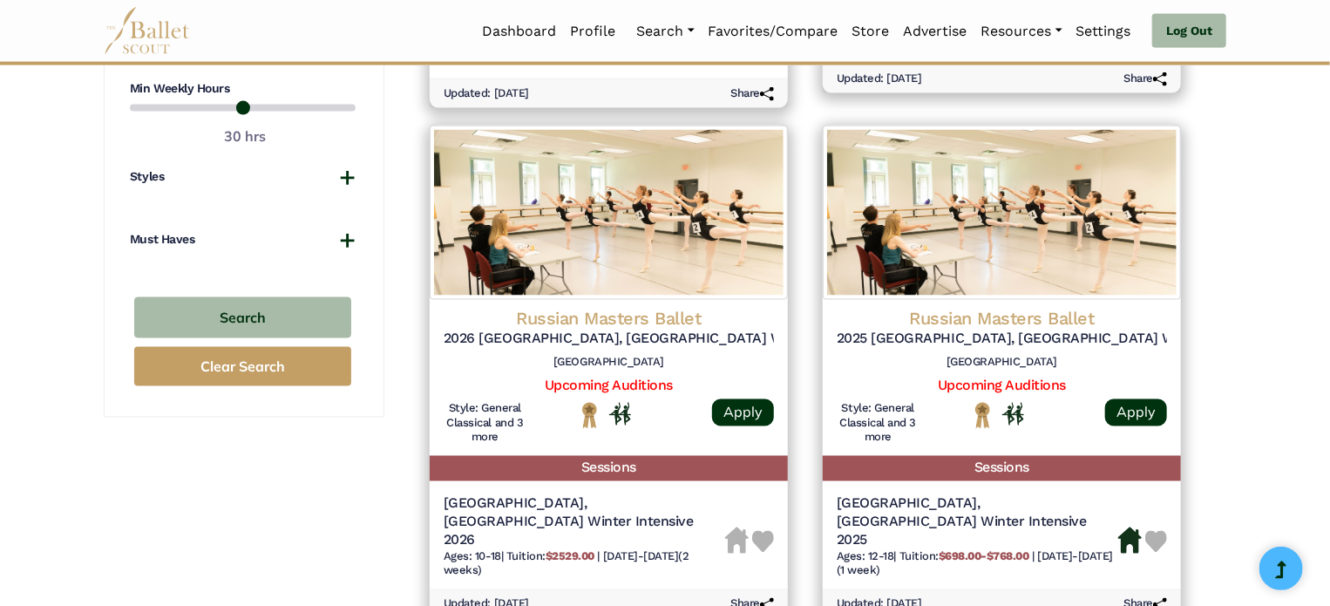
scroll to position [1269, 0]
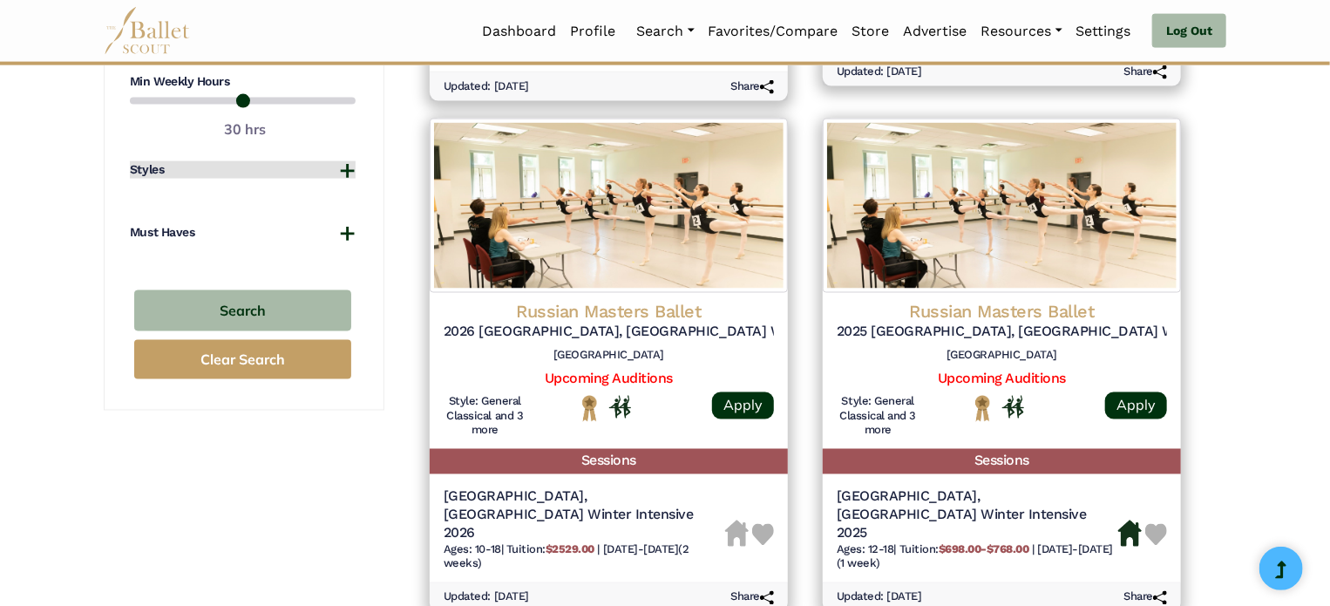
click at [345, 166] on button "Styles" at bounding box center [243, 169] width 226 height 17
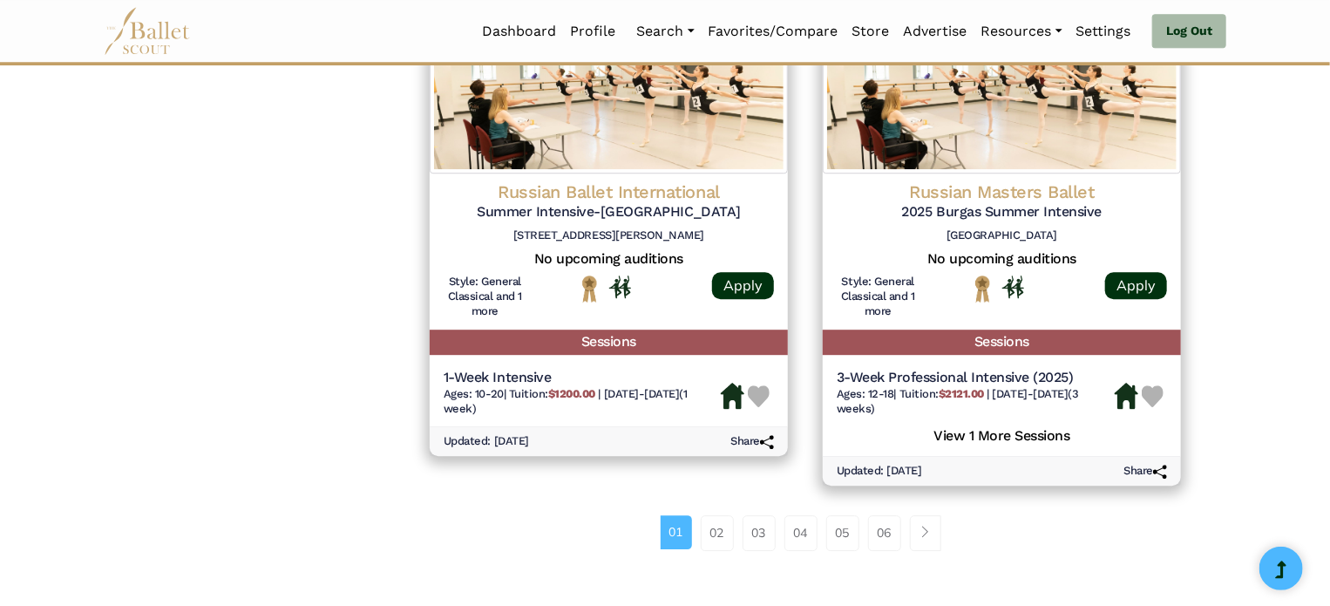
scroll to position [2368, 0]
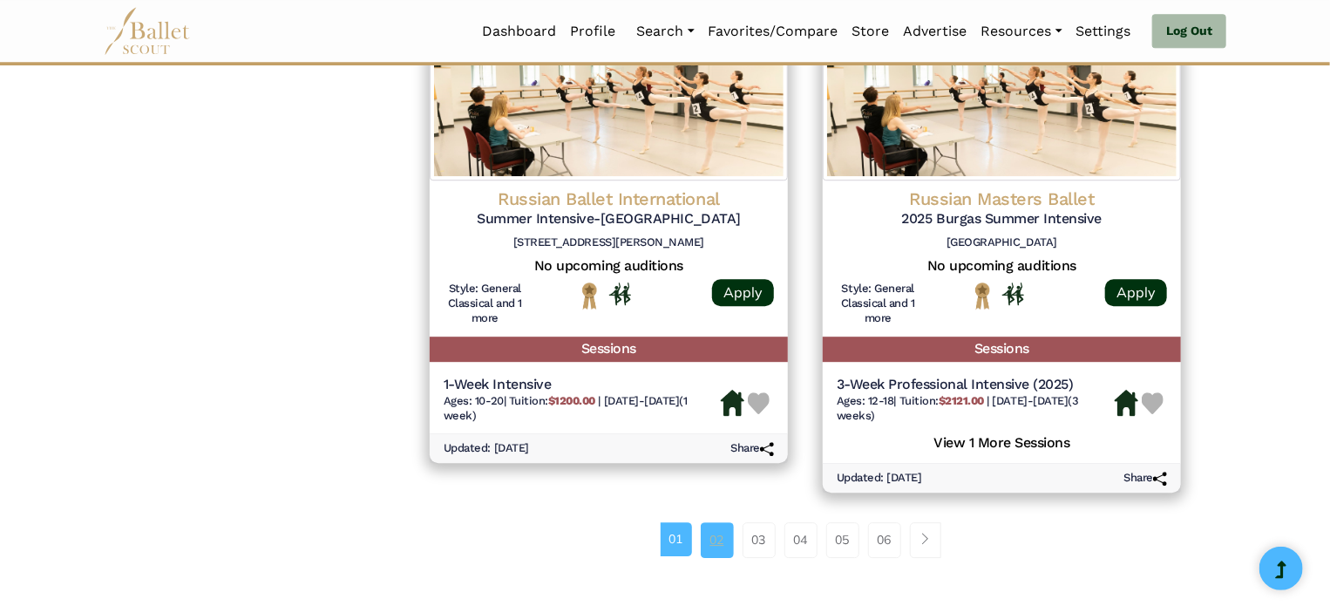
click at [717, 522] on link "02" at bounding box center [717, 539] width 33 height 35
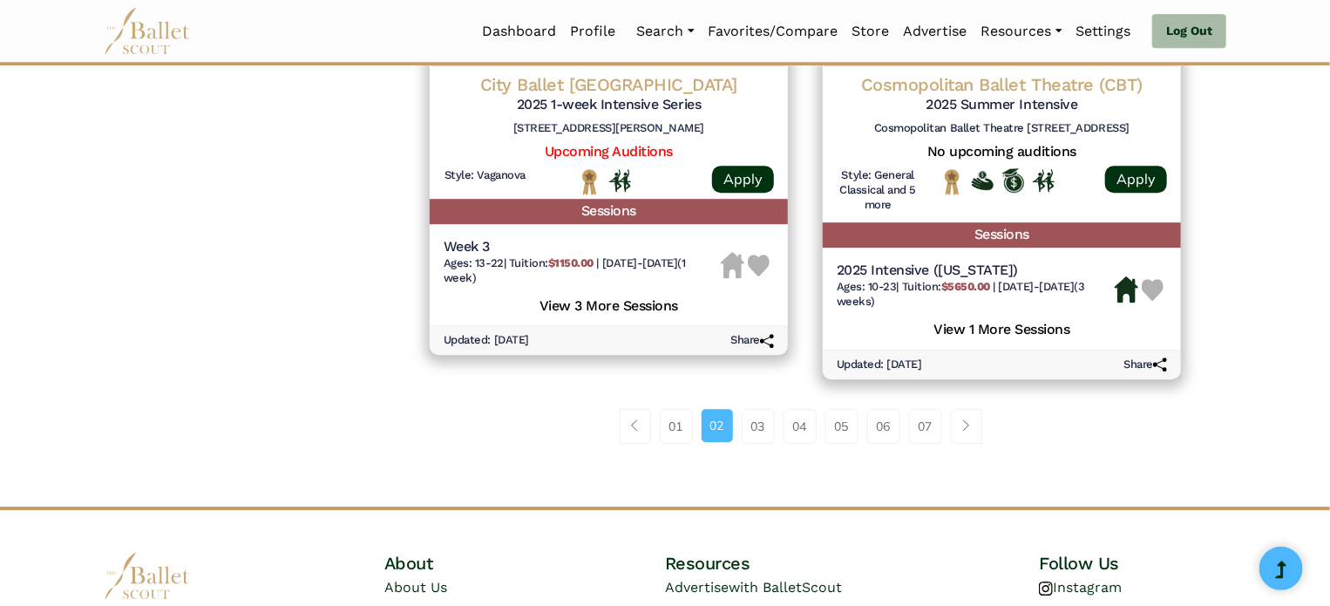
scroll to position [2430, 0]
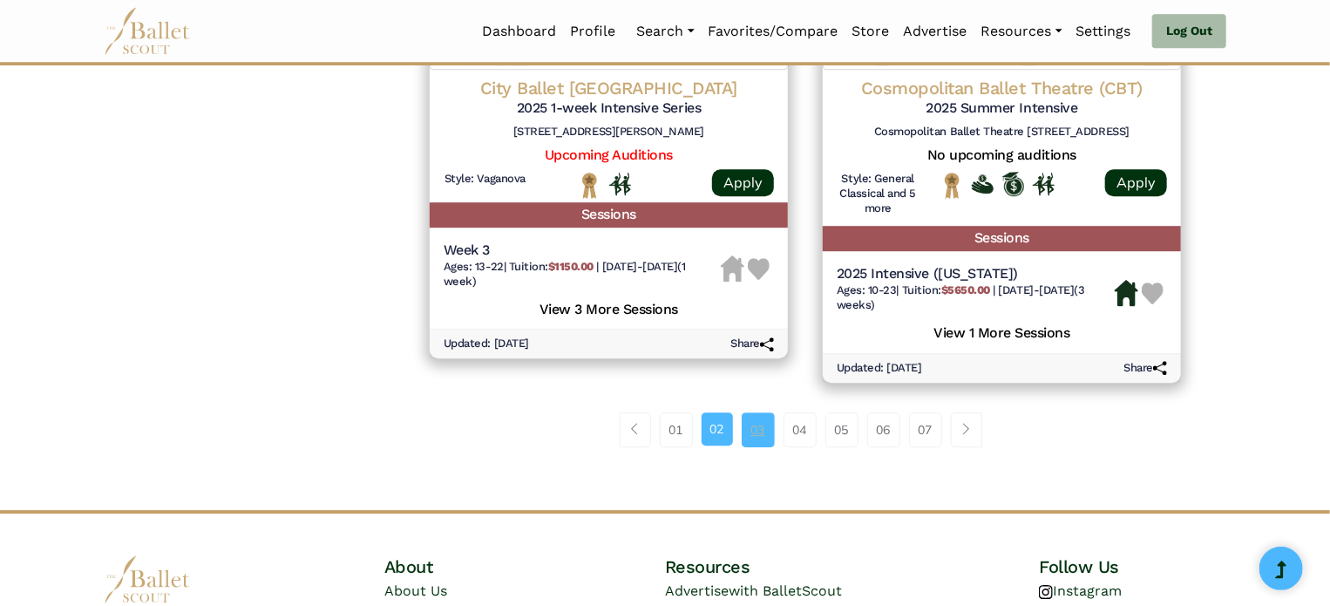
click at [748, 429] on link "03" at bounding box center [758, 429] width 33 height 35
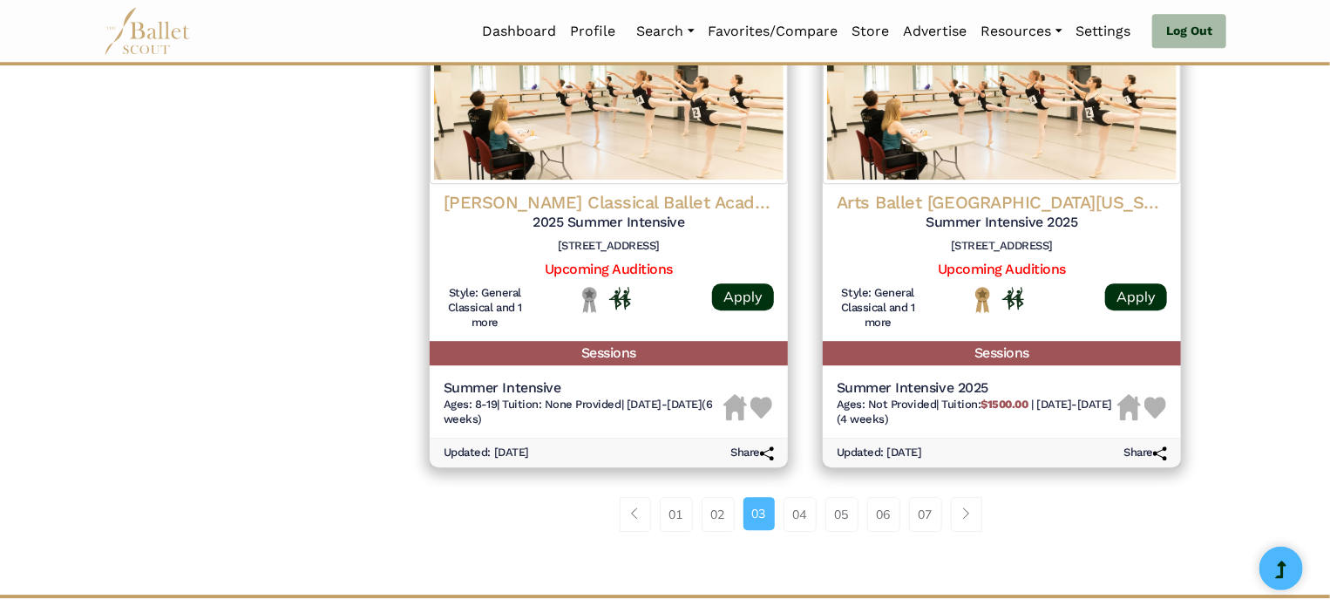
scroll to position [2348, 0]
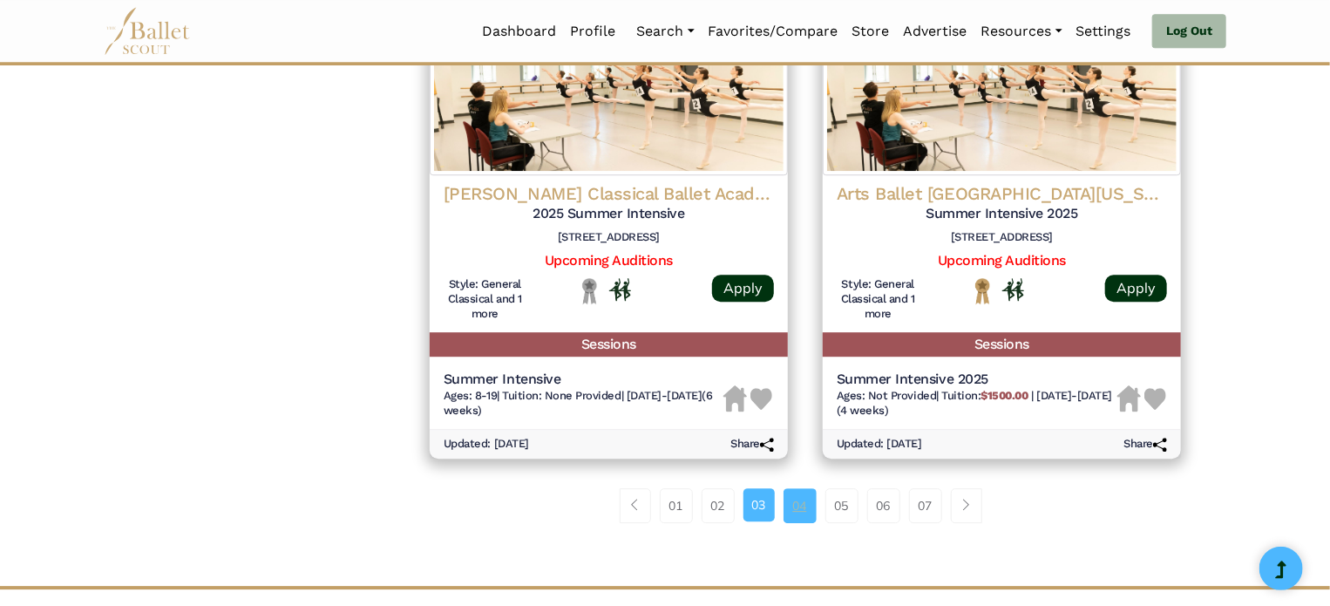
click at [813, 496] on link "04" at bounding box center [800, 505] width 33 height 35
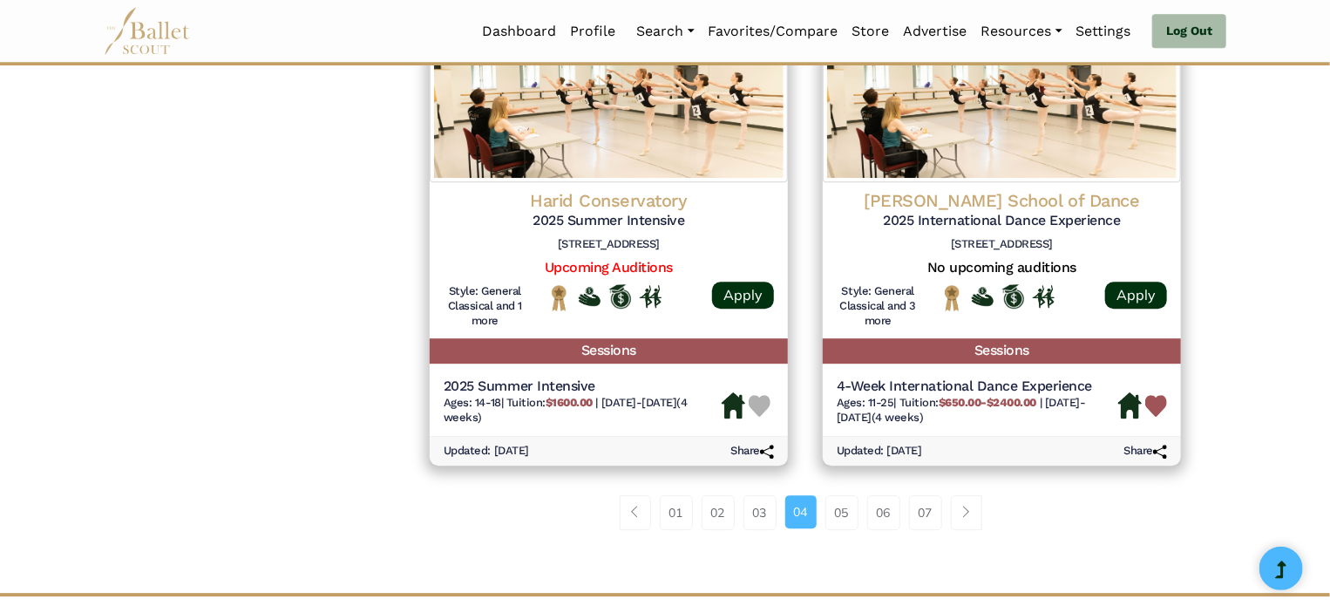
scroll to position [2355, 0]
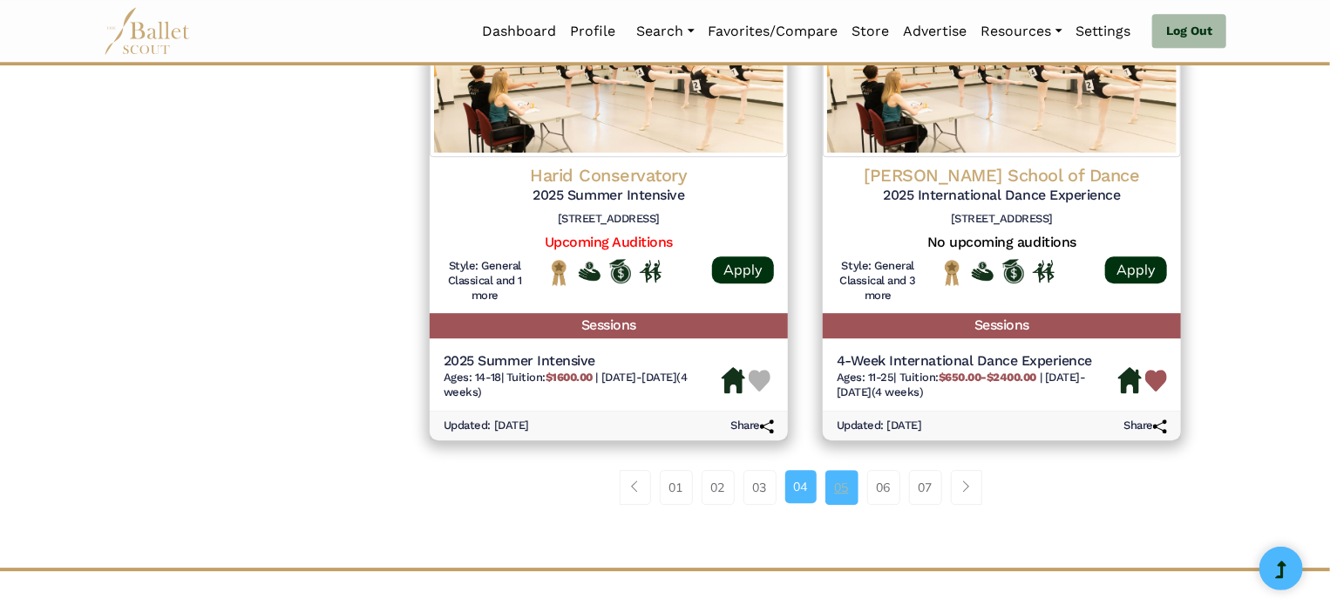
click at [842, 487] on link "05" at bounding box center [842, 487] width 33 height 35
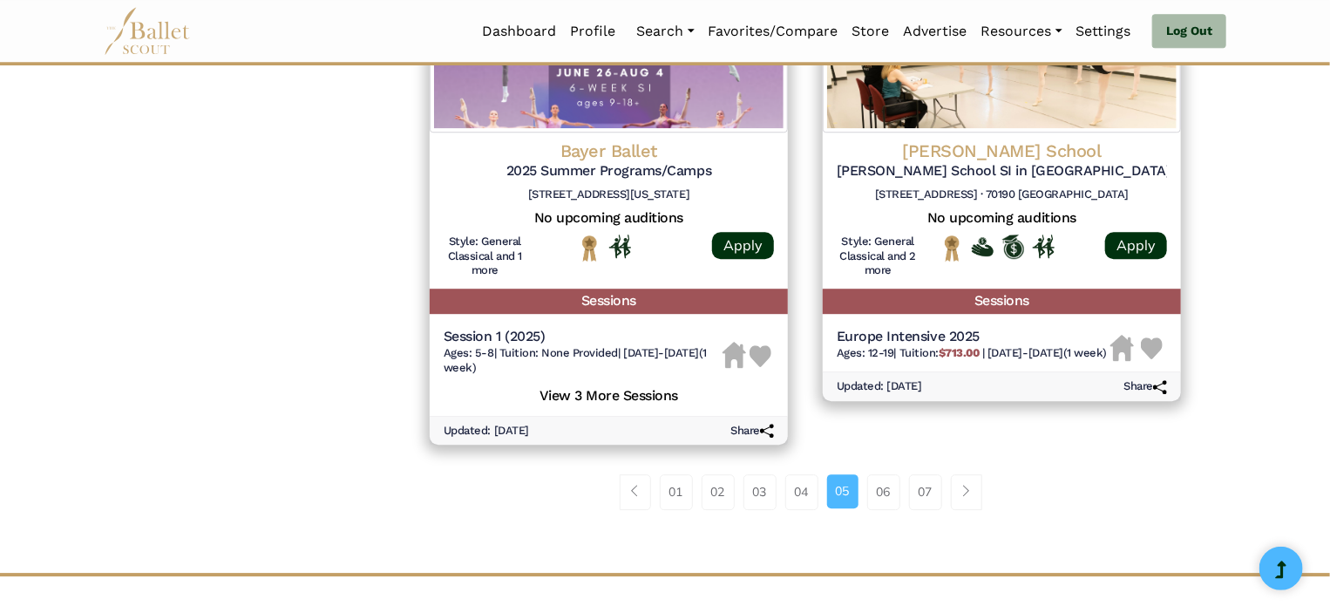
scroll to position [2390, 0]
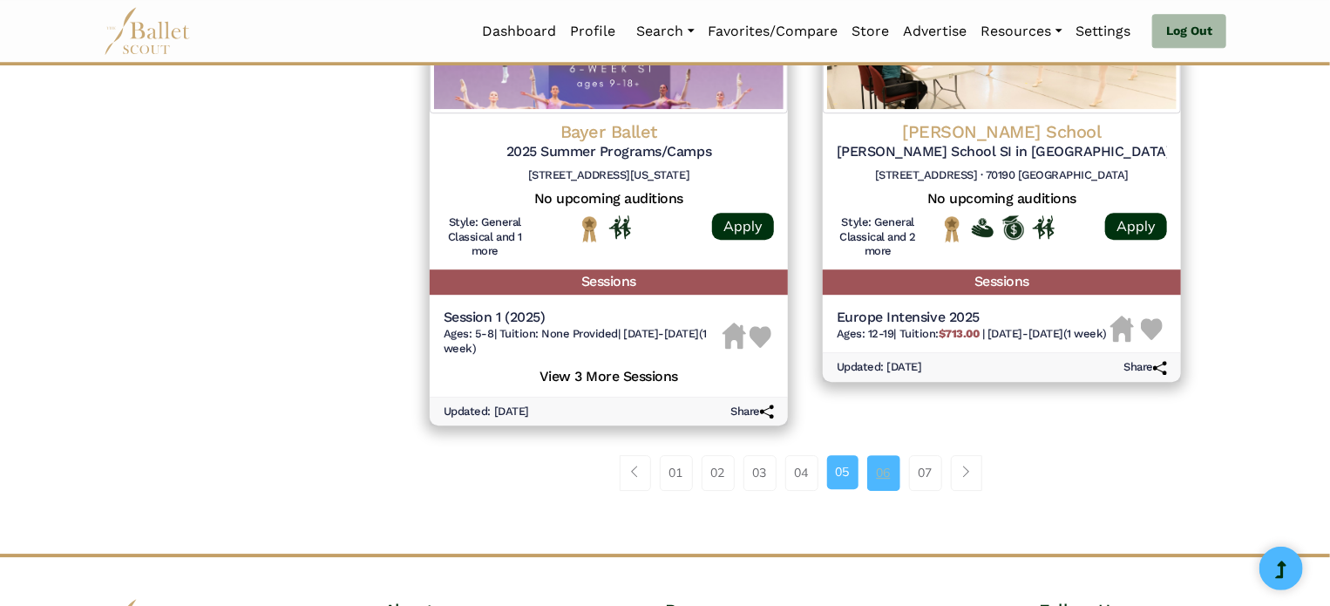
click at [881, 471] on link "06" at bounding box center [883, 472] width 33 height 35
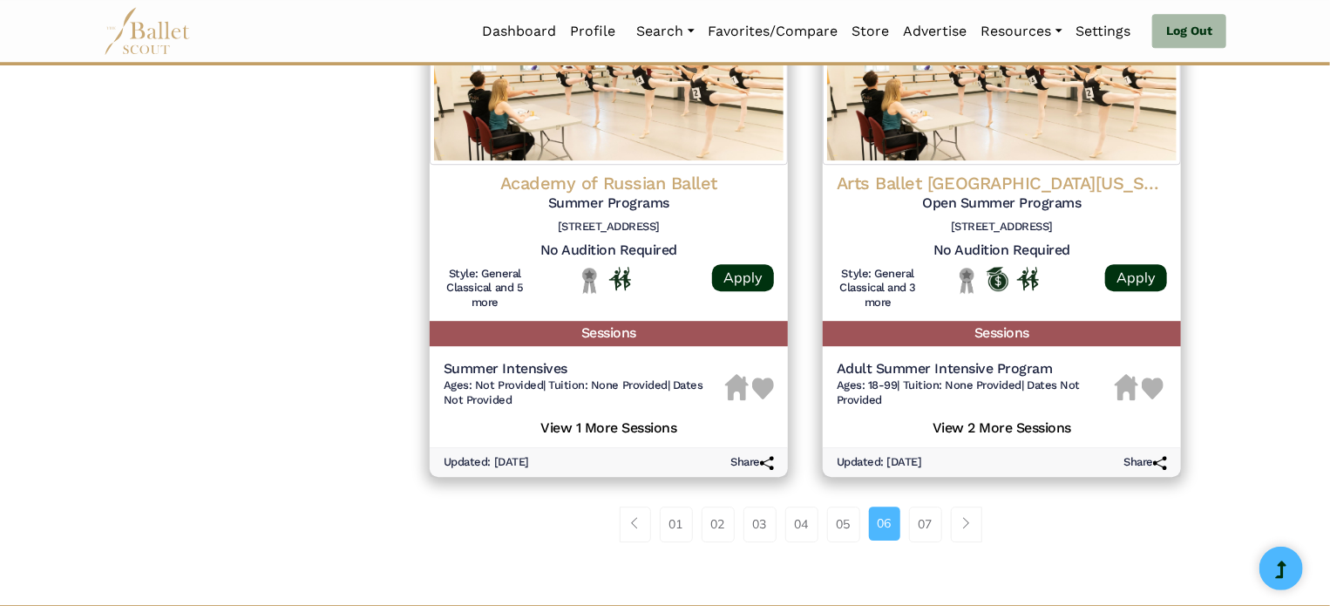
scroll to position [2402, 0]
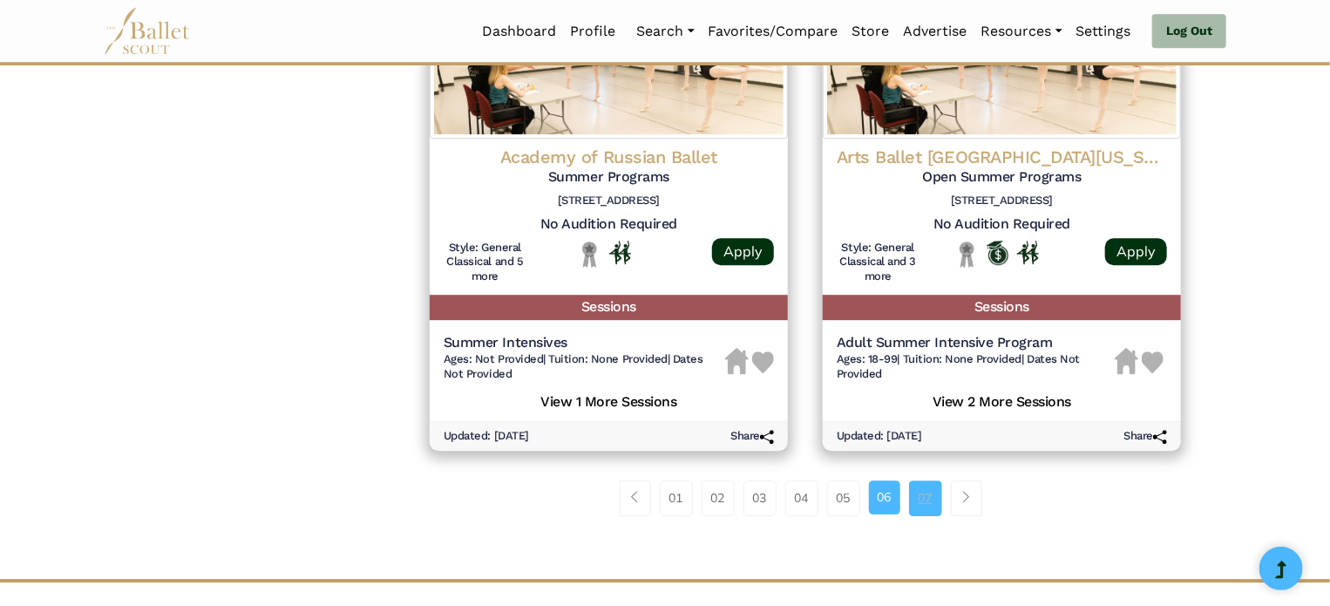
click at [931, 501] on link "07" at bounding box center [925, 497] width 33 height 35
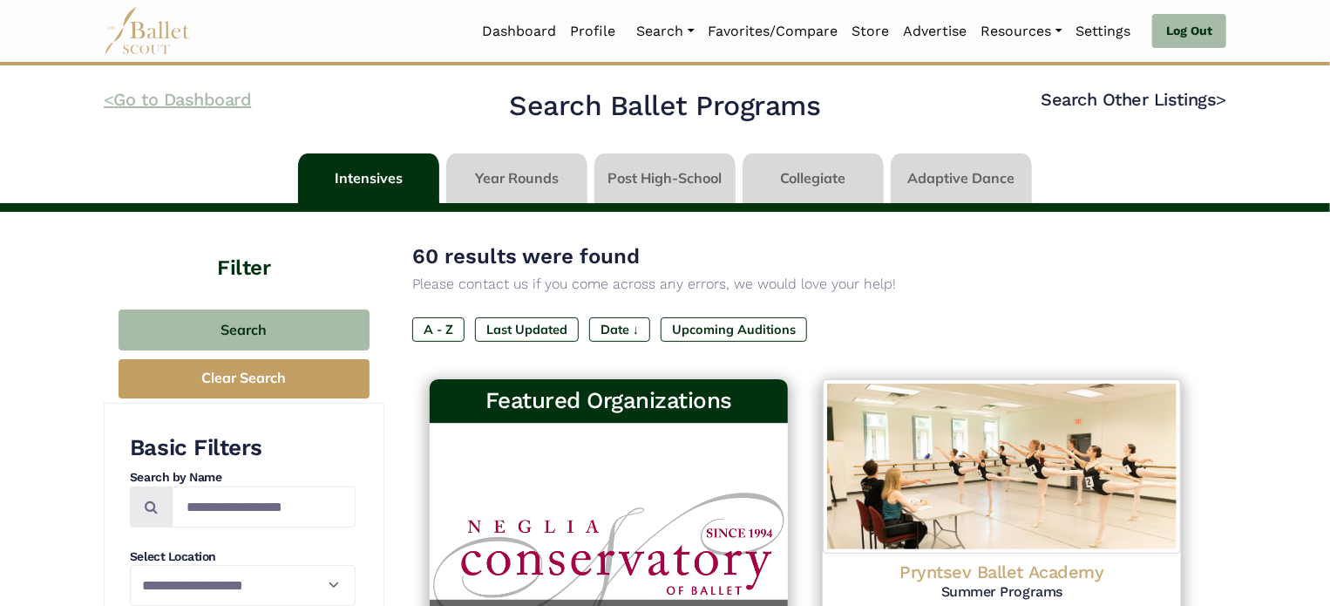
click at [207, 101] on link "< Go to Dashboard" at bounding box center [177, 99] width 147 height 21
